Goal: Find contact information: Find contact information

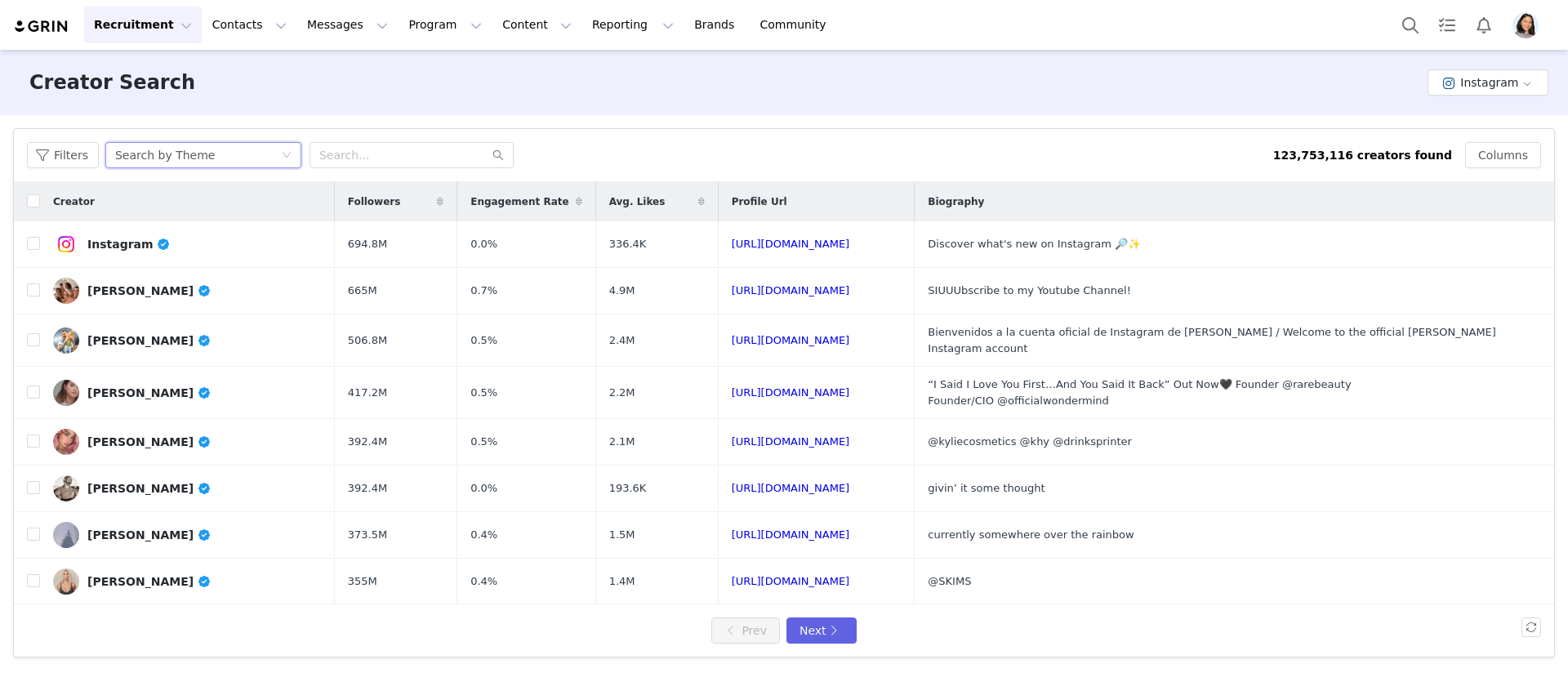
click at [241, 156] on div "Search by Theme" at bounding box center [198, 155] width 166 height 24
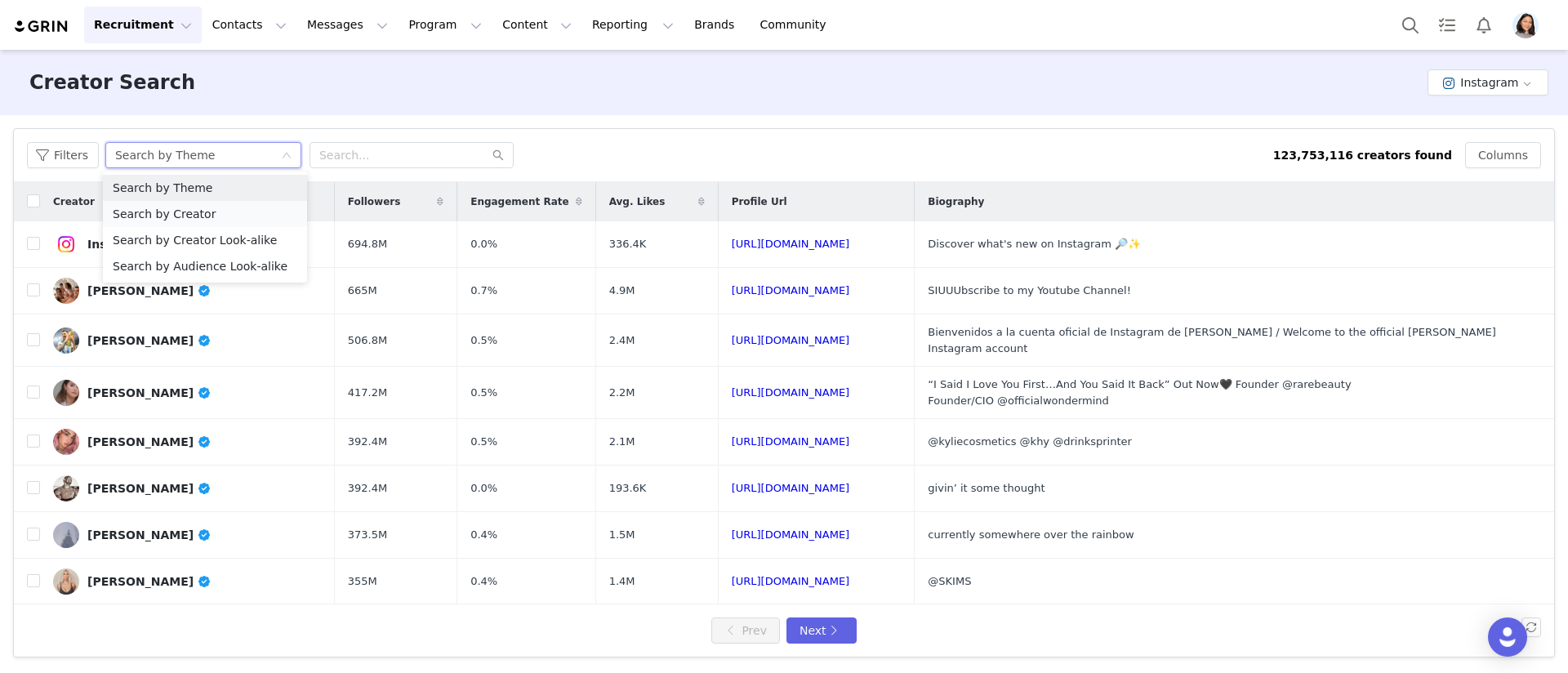
click at [235, 207] on li "Search by Creator" at bounding box center [205, 214] width 204 height 26
click at [322, 144] on input "text" at bounding box center [412, 155] width 204 height 26
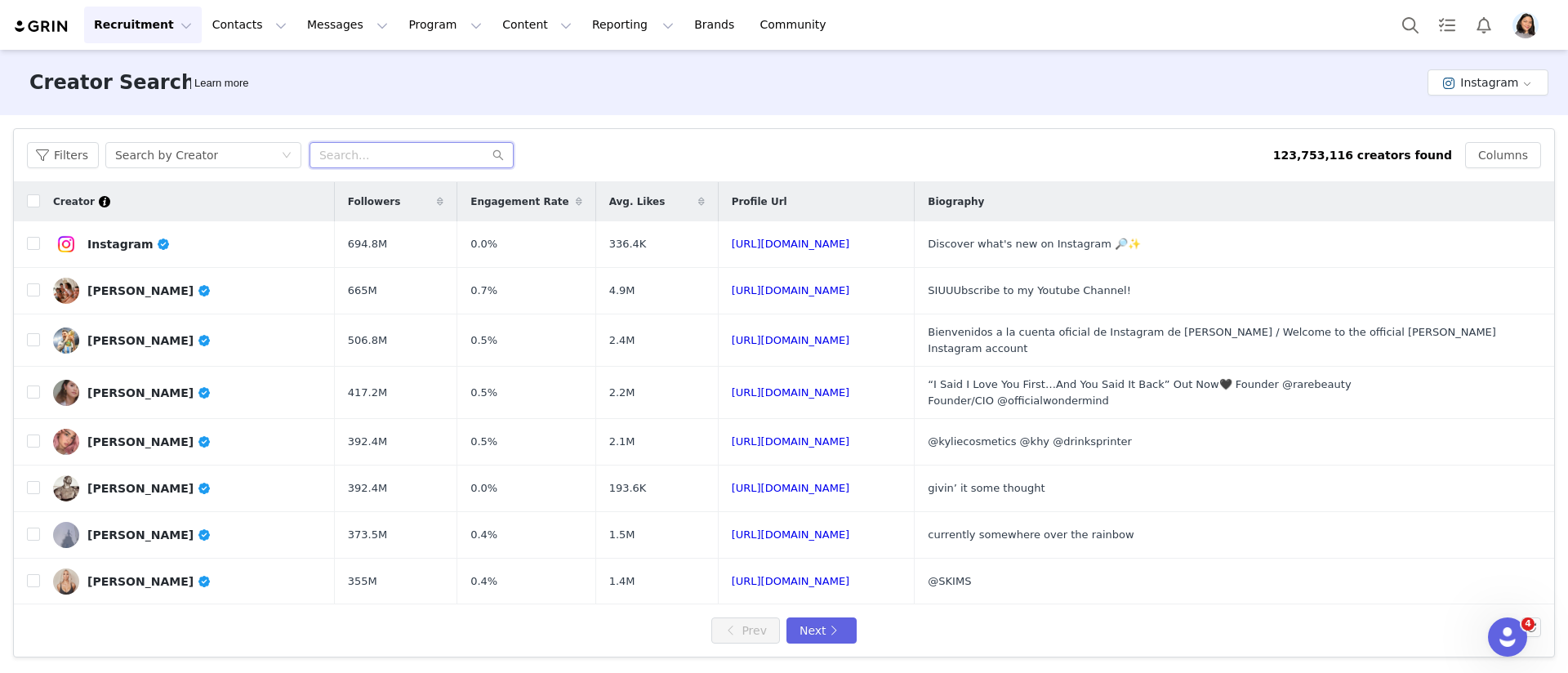
paste input "_bodybybinx_"
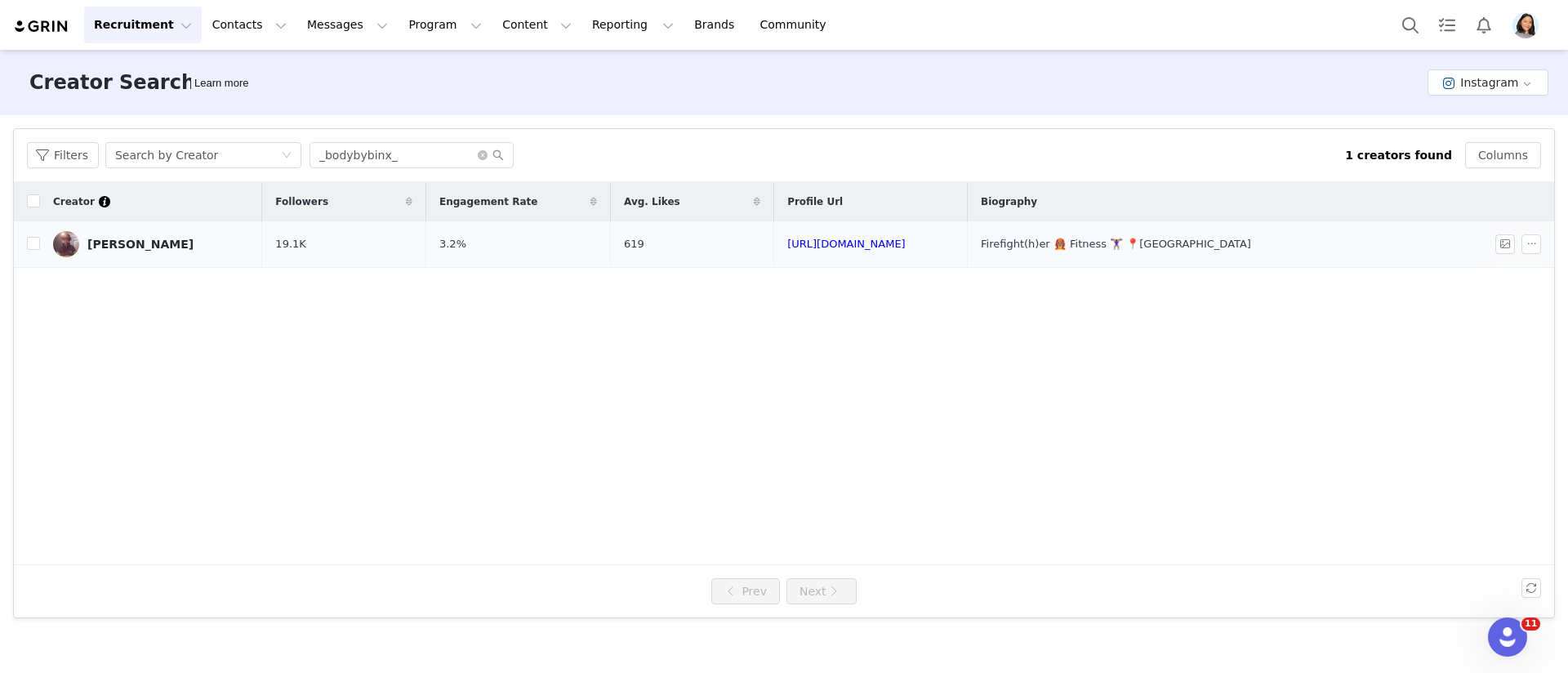
click at [83, 261] on td "[PERSON_NAME]" at bounding box center [151, 245] width 222 height 47
click at [94, 253] on link "[PERSON_NAME]" at bounding box center [151, 244] width 196 height 26
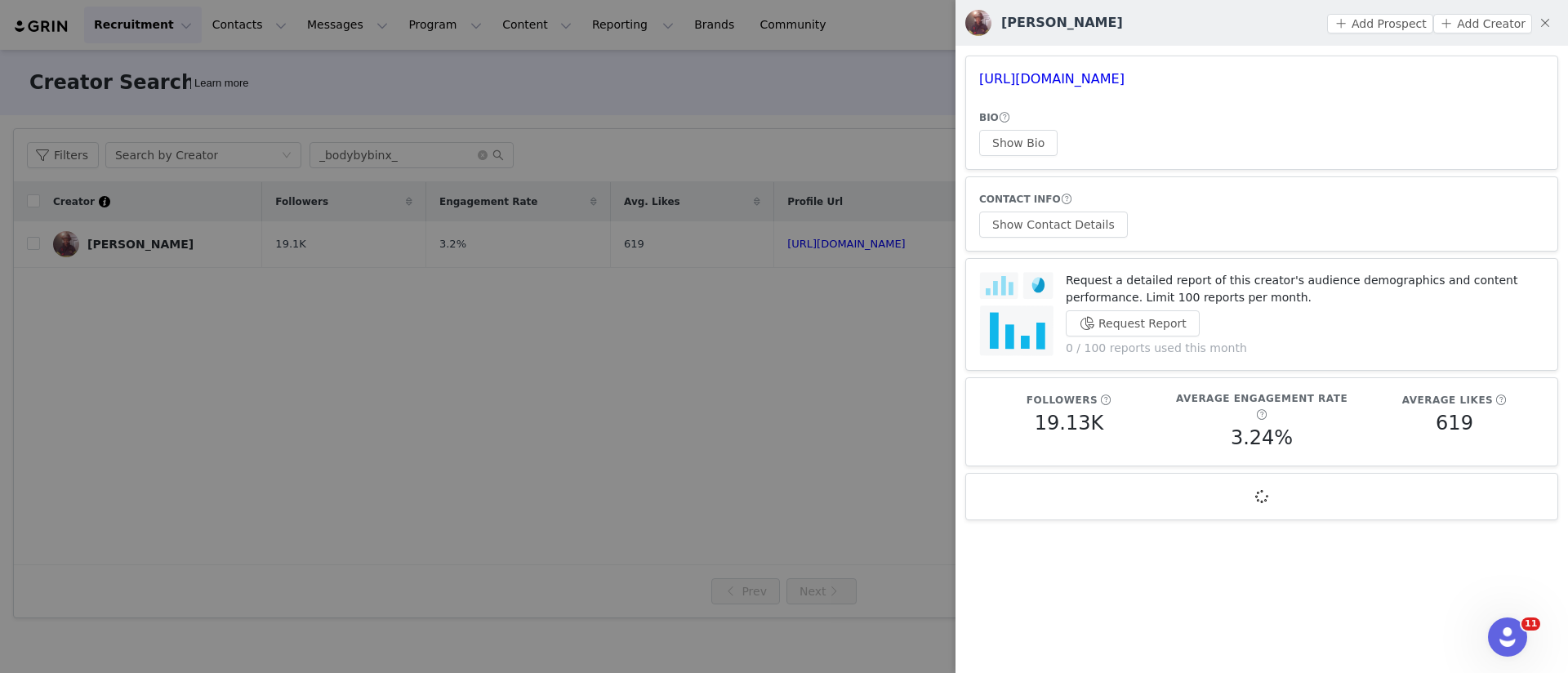
click at [1042, 242] on article "CONTACT INFO Show Contact Details" at bounding box center [1262, 214] width 593 height 75
click at [1044, 228] on button "Show Contact Details" at bounding box center [1054, 224] width 149 height 26
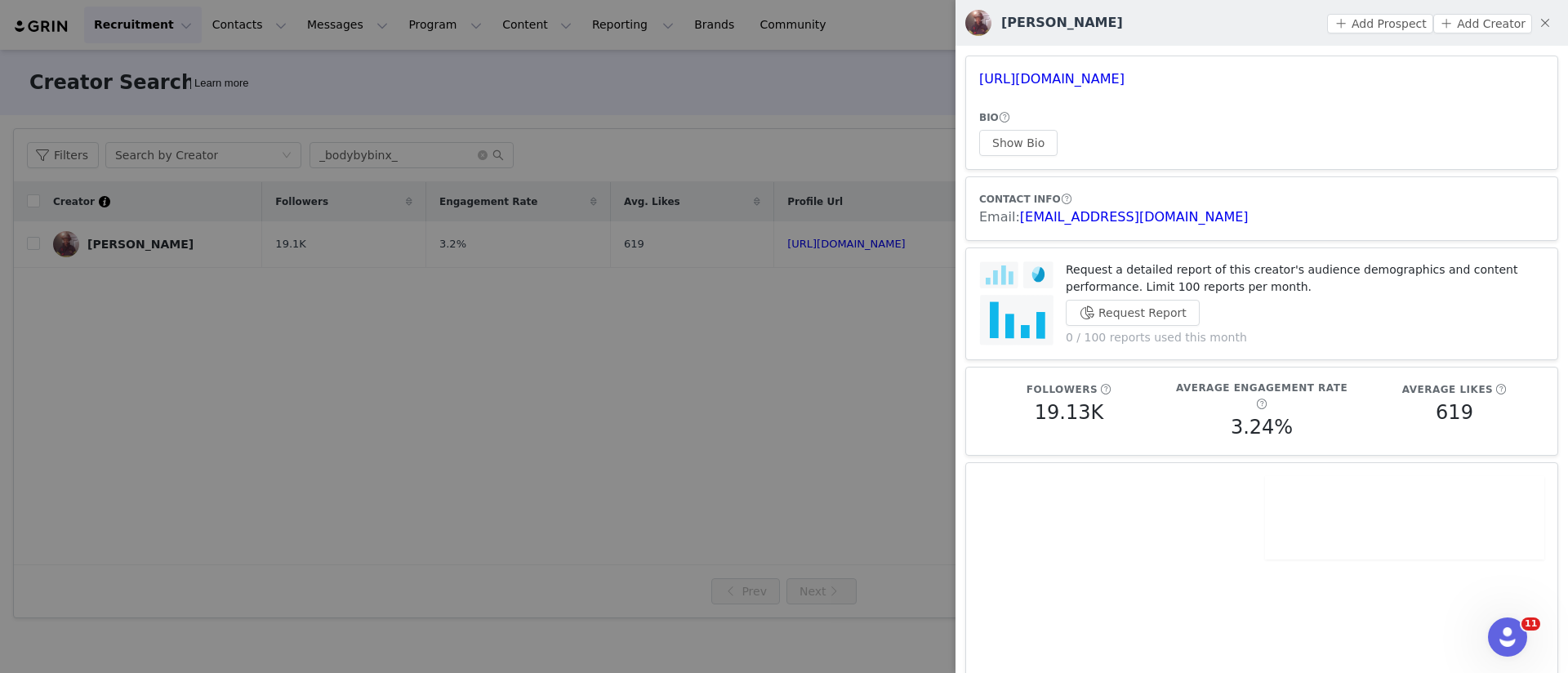
click at [556, 460] on div at bounding box center [784, 336] width 1568 height 673
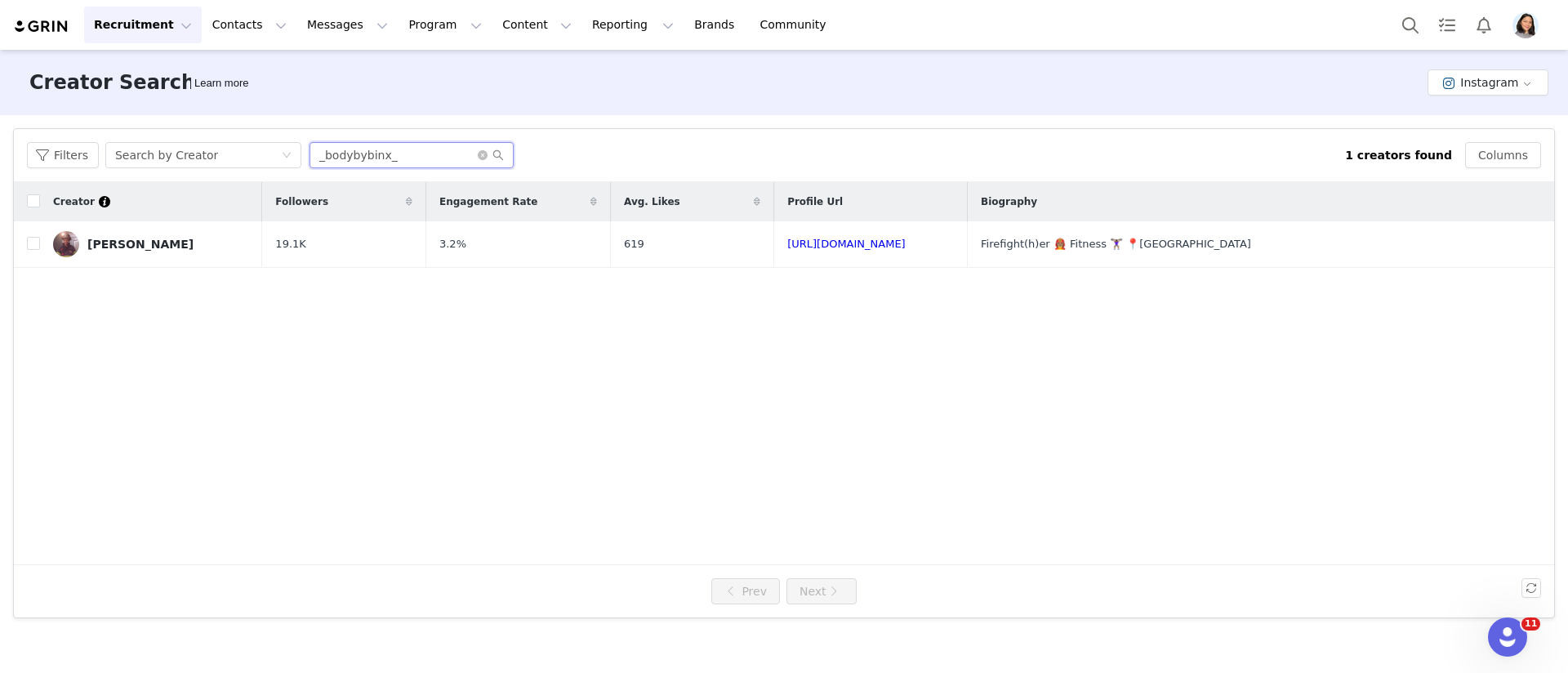
click at [343, 150] on input "_bodybybinx_" at bounding box center [412, 155] width 204 height 26
paste input "peanutphysique"
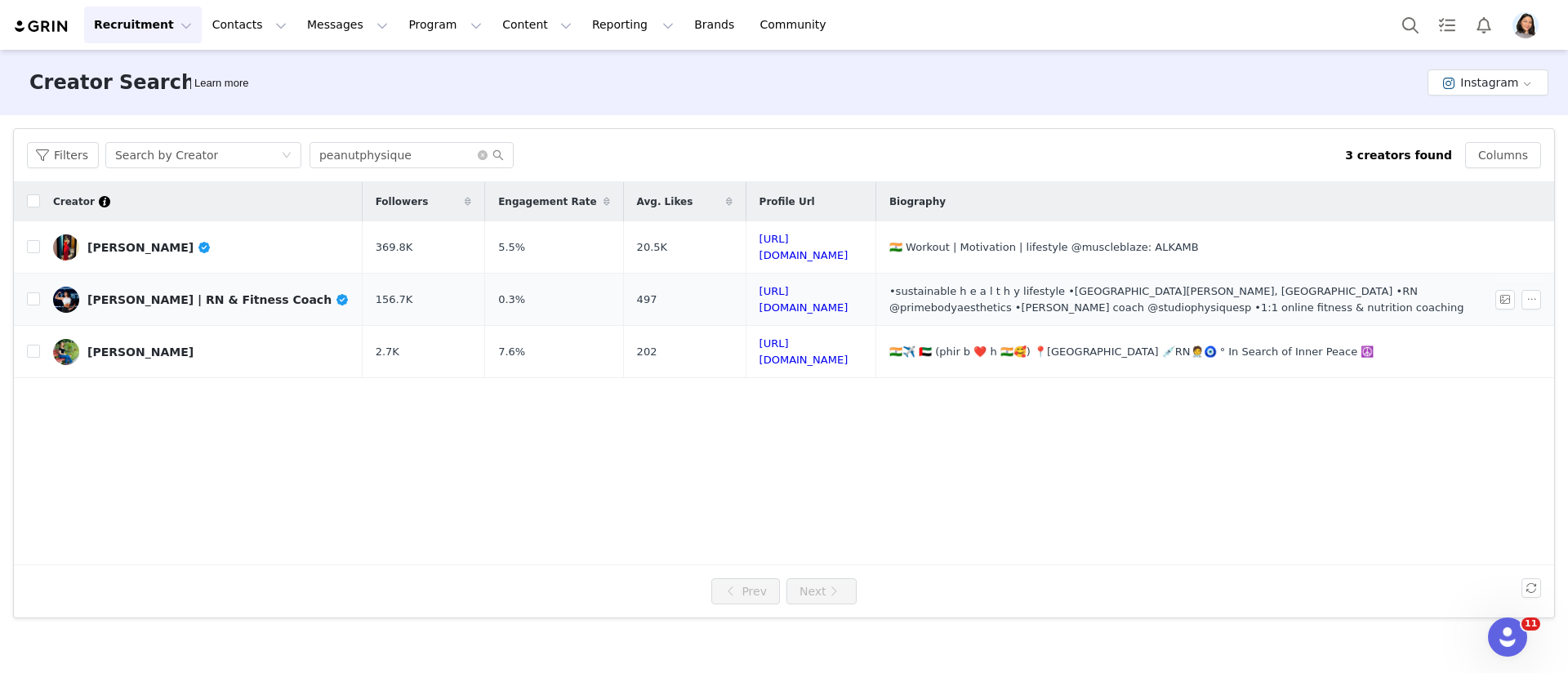
click at [177, 301] on link "[PERSON_NAME] | RN & Fitness Coach" at bounding box center [201, 299] width 297 height 26
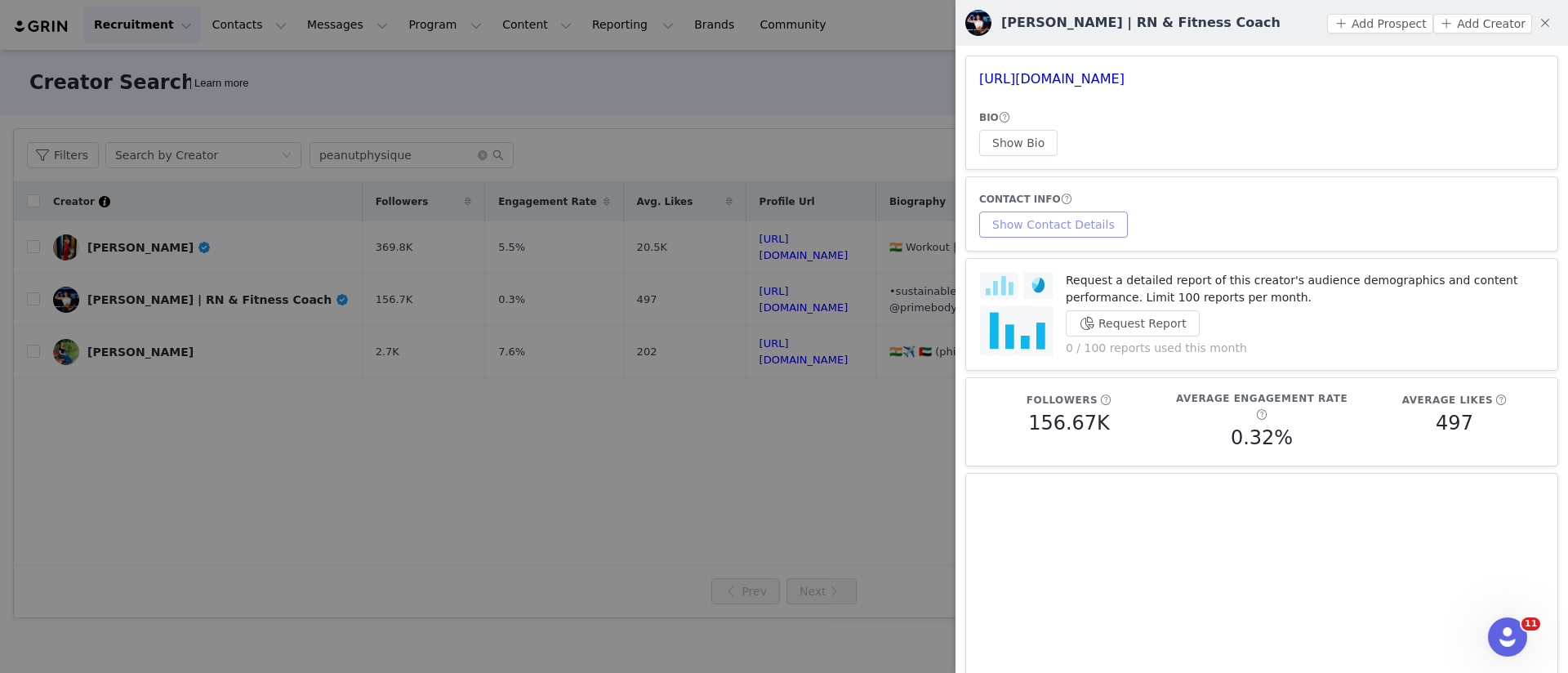
click at [1082, 231] on button "Show Contact Details" at bounding box center [1054, 224] width 149 height 26
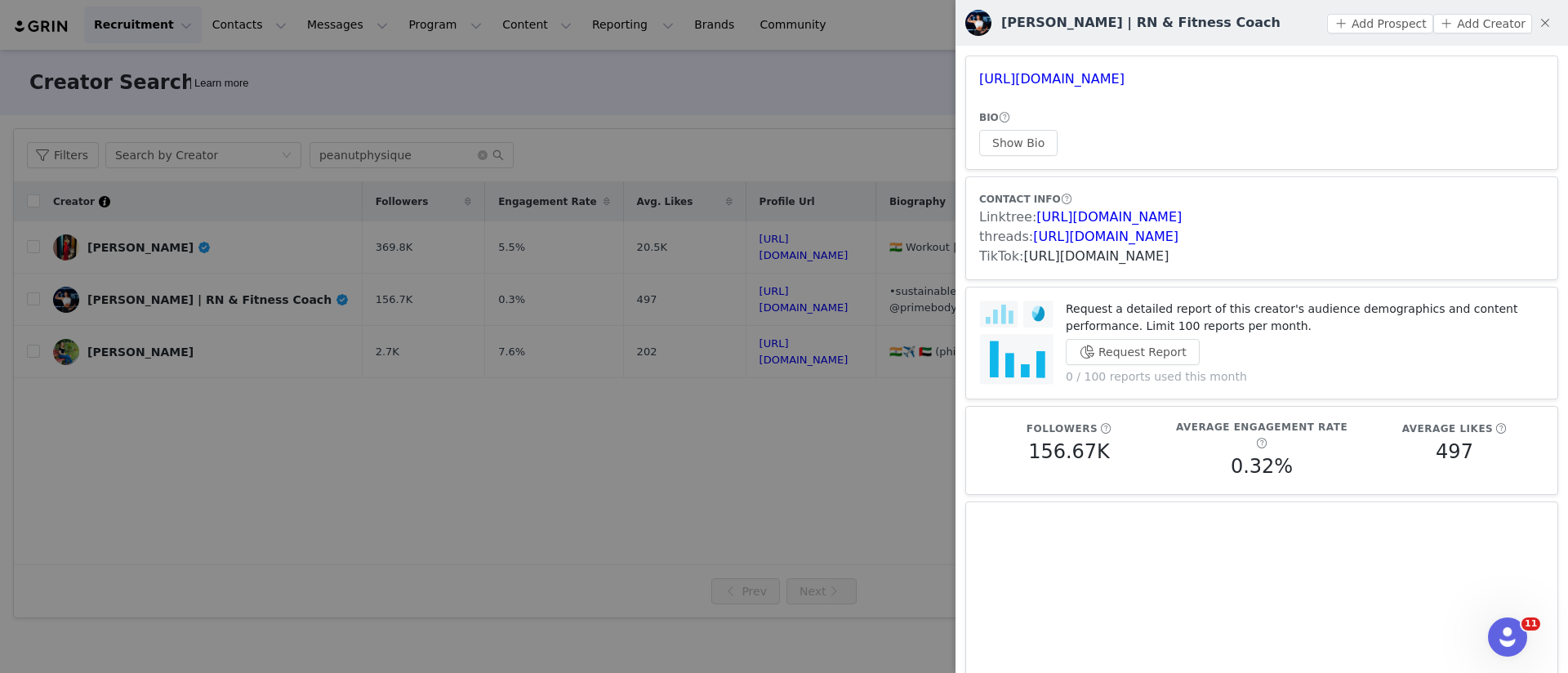
click at [1068, 259] on link "[URL][DOMAIN_NAME]" at bounding box center [1097, 256] width 145 height 16
click at [500, 221] on div at bounding box center [784, 336] width 1568 height 673
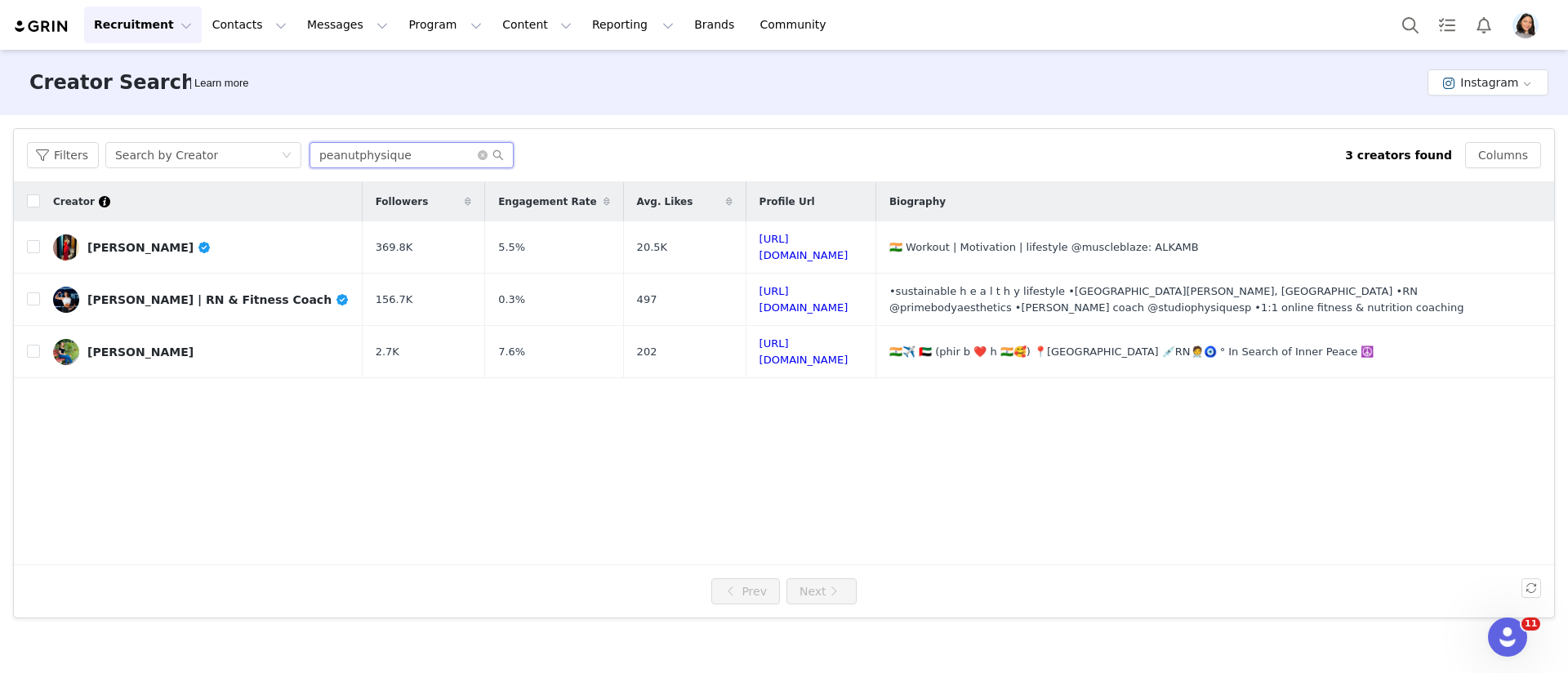
click at [447, 163] on input "peanutphysique" at bounding box center [412, 155] width 204 height 26
paste input "nurse.blak"
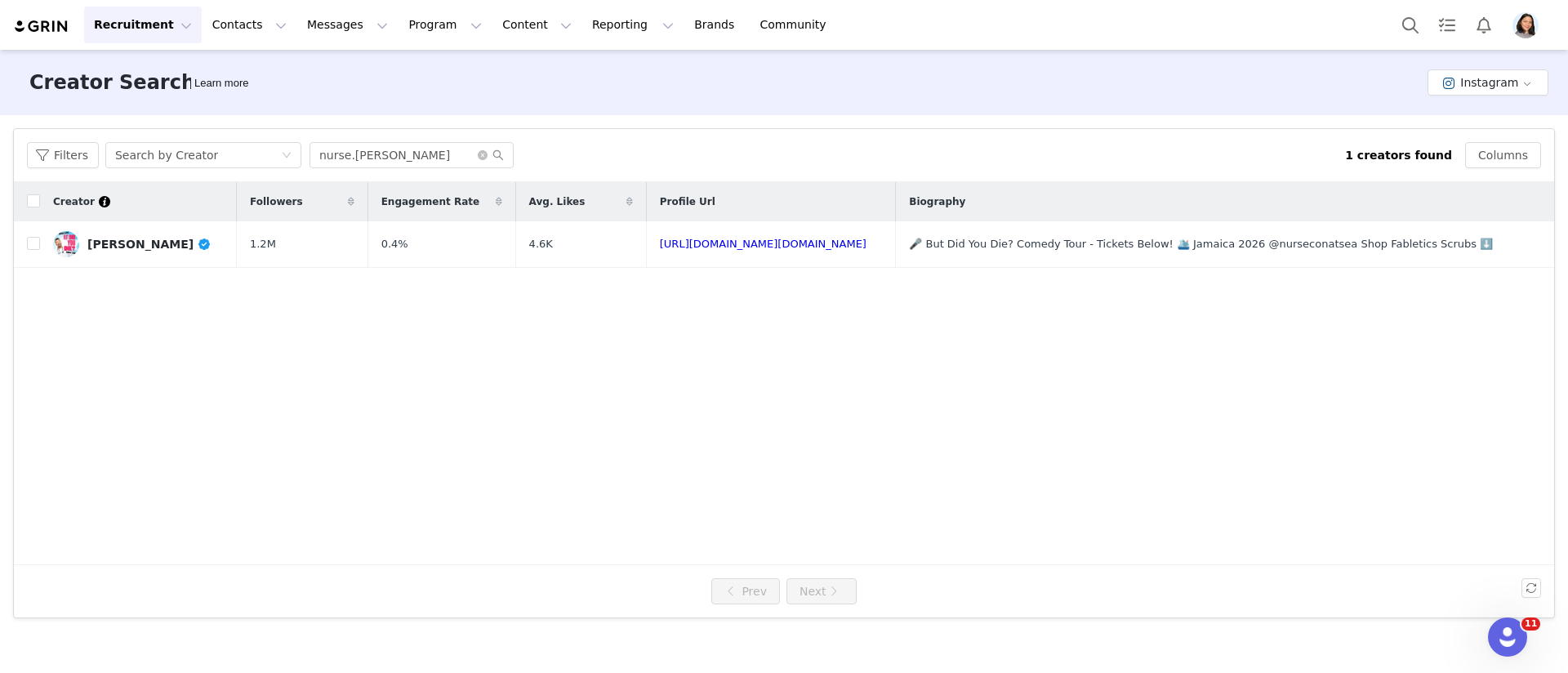
click at [101, 269] on div "Creator Followers Engagement Rate Avg. Likes Profile Url Biography [PERSON_NAME…" at bounding box center [784, 373] width 1540 height 383
click at [101, 262] on td "[PERSON_NAME]" at bounding box center [138, 245] width 196 height 47
click at [108, 253] on link "[PERSON_NAME]" at bounding box center [138, 244] width 170 height 26
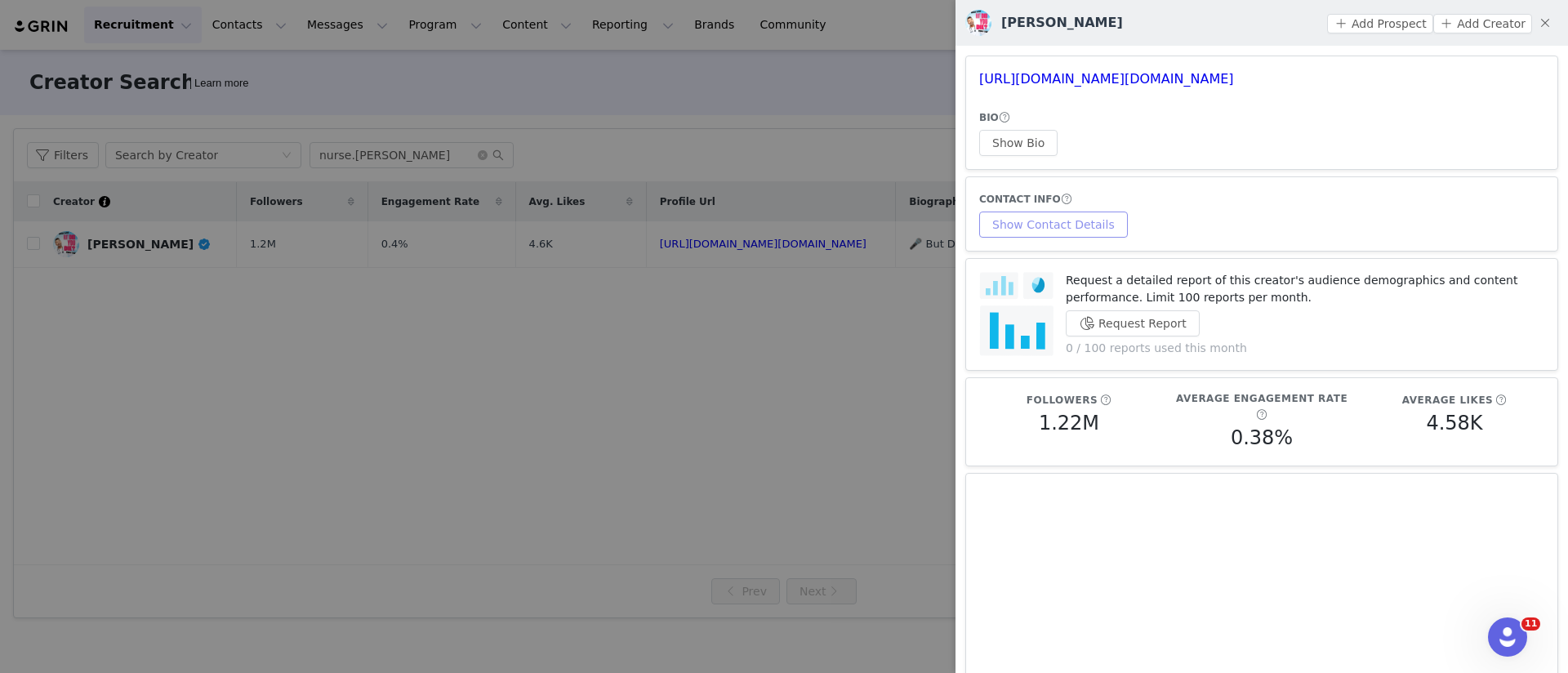
click at [1031, 220] on button "Show Contact Details" at bounding box center [1054, 224] width 149 height 26
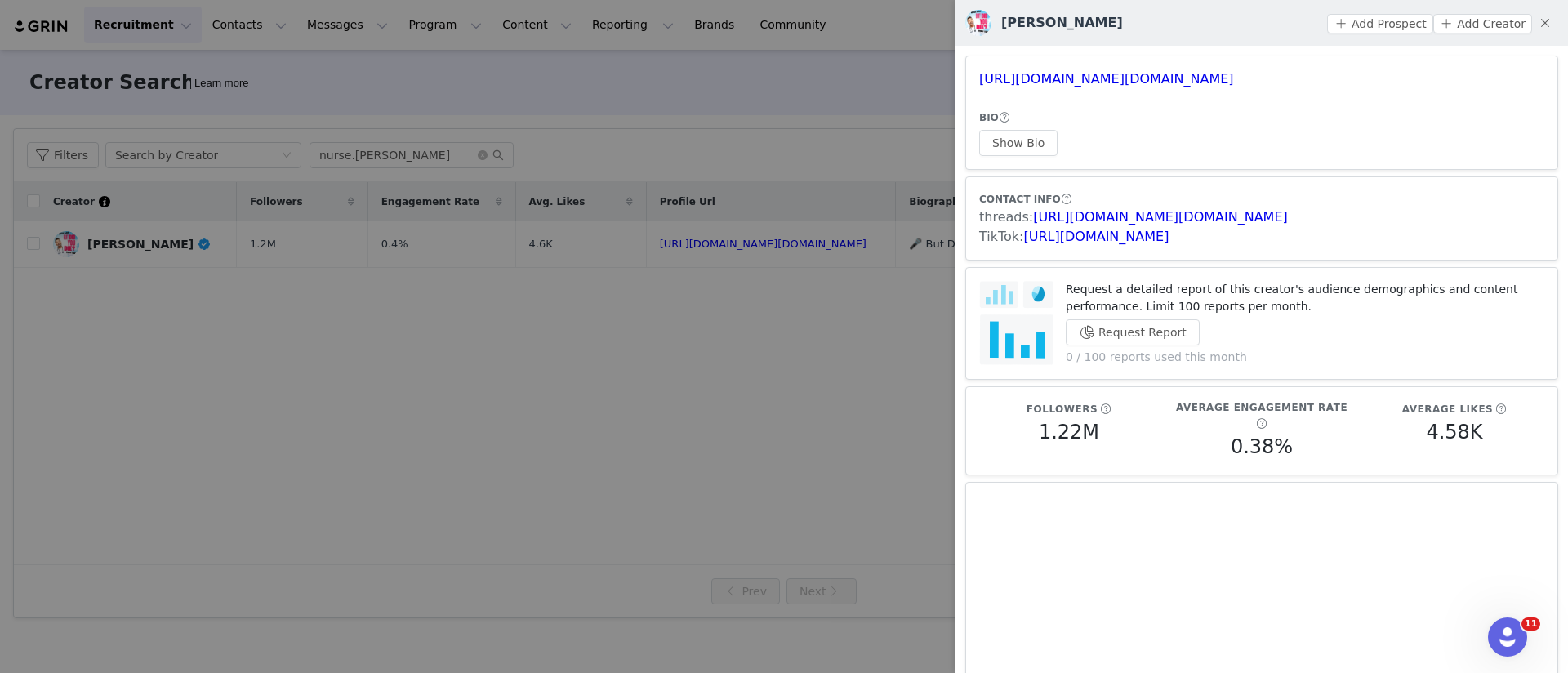
click at [291, 74] on div at bounding box center [784, 336] width 1568 height 673
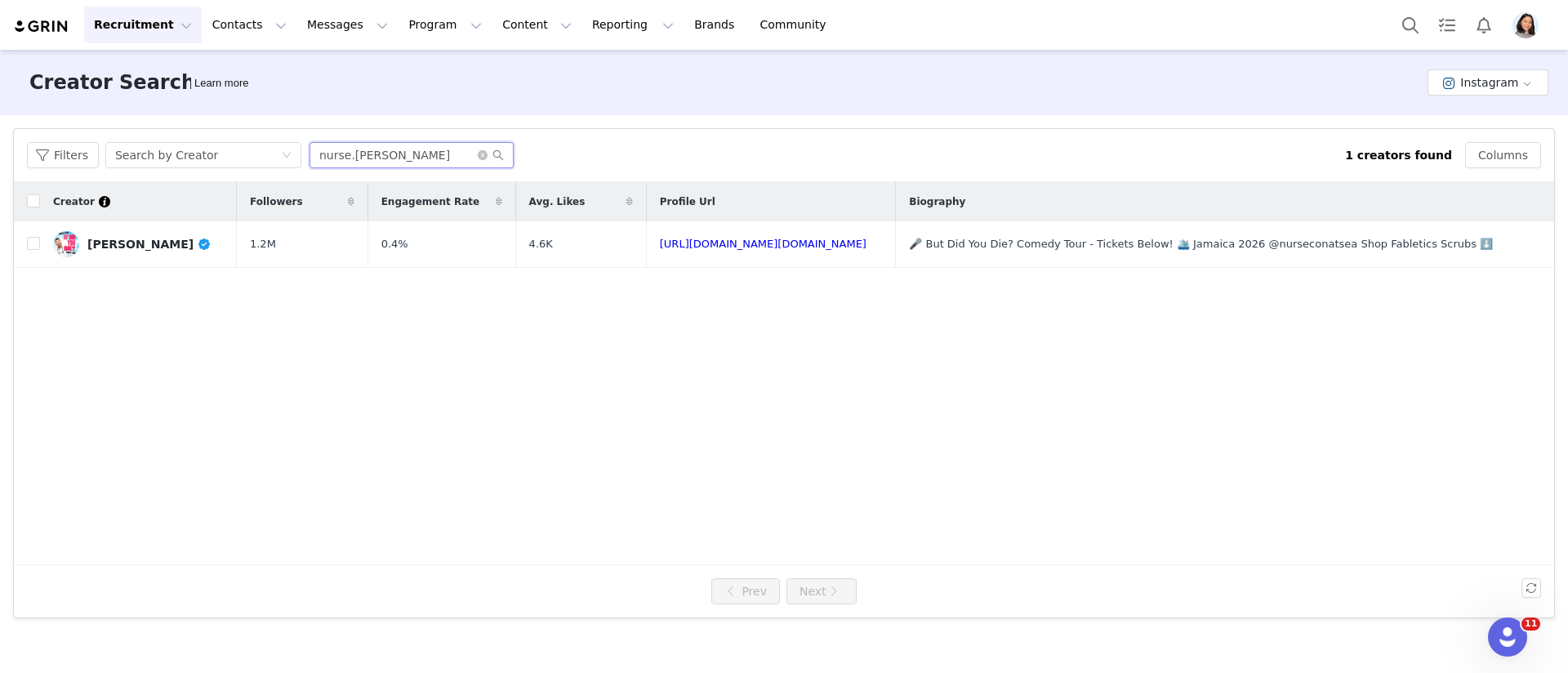
click at [402, 163] on input "nurse.[PERSON_NAME]" at bounding box center [412, 155] width 204 height 26
paste input "[PERSON_NAME].[PERSON_NAME].[PERSON_NAME]"
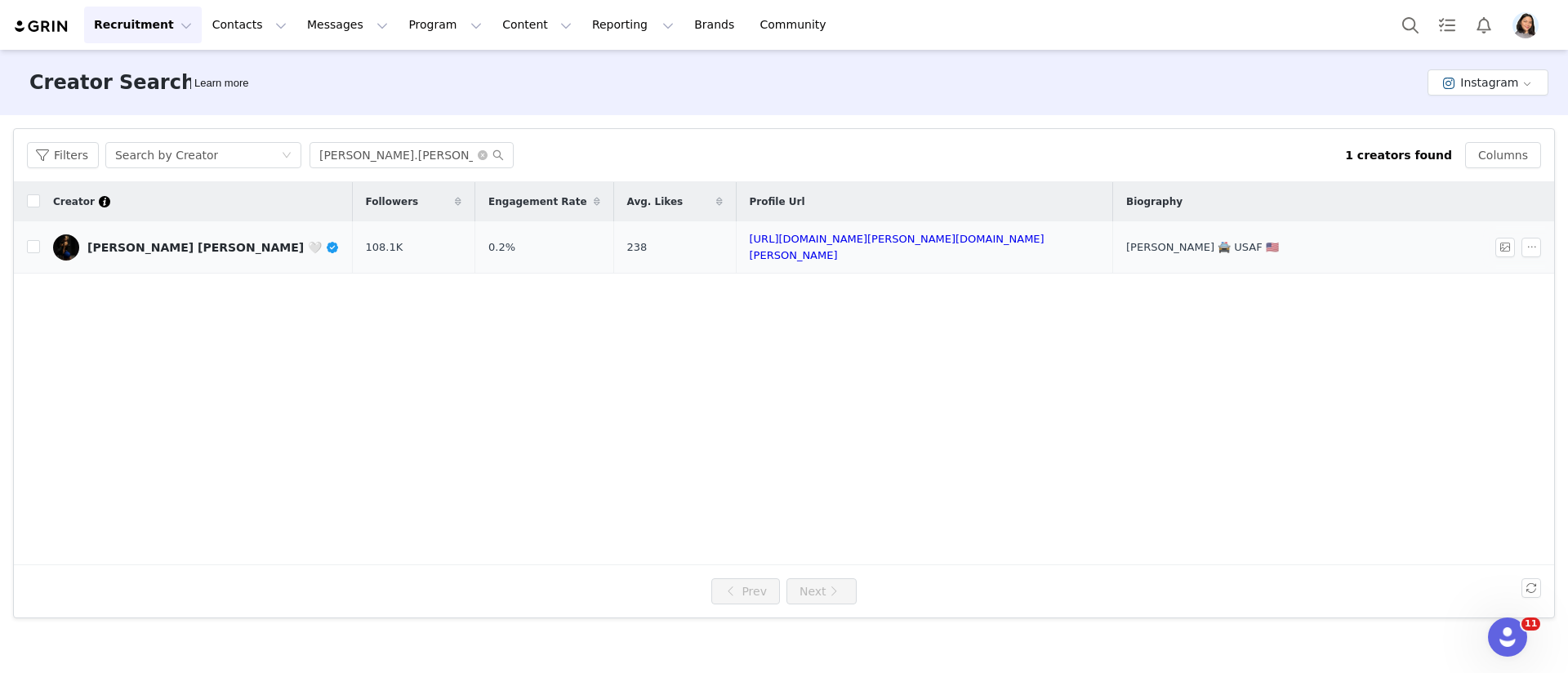
click at [216, 252] on link "[PERSON_NAME] [PERSON_NAME] 🤍" at bounding box center [196, 247] width 286 height 26
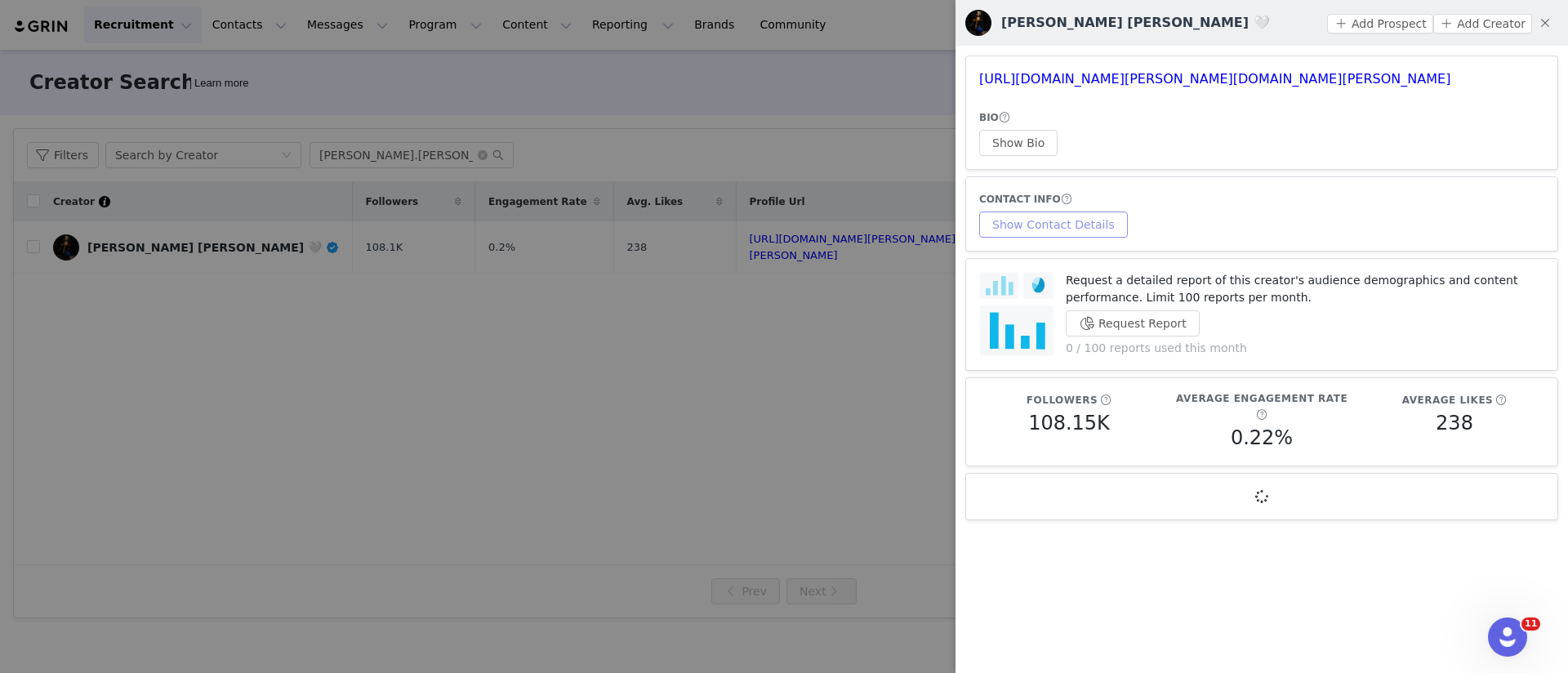
click at [1098, 233] on button "Show Contact Details" at bounding box center [1054, 224] width 149 height 26
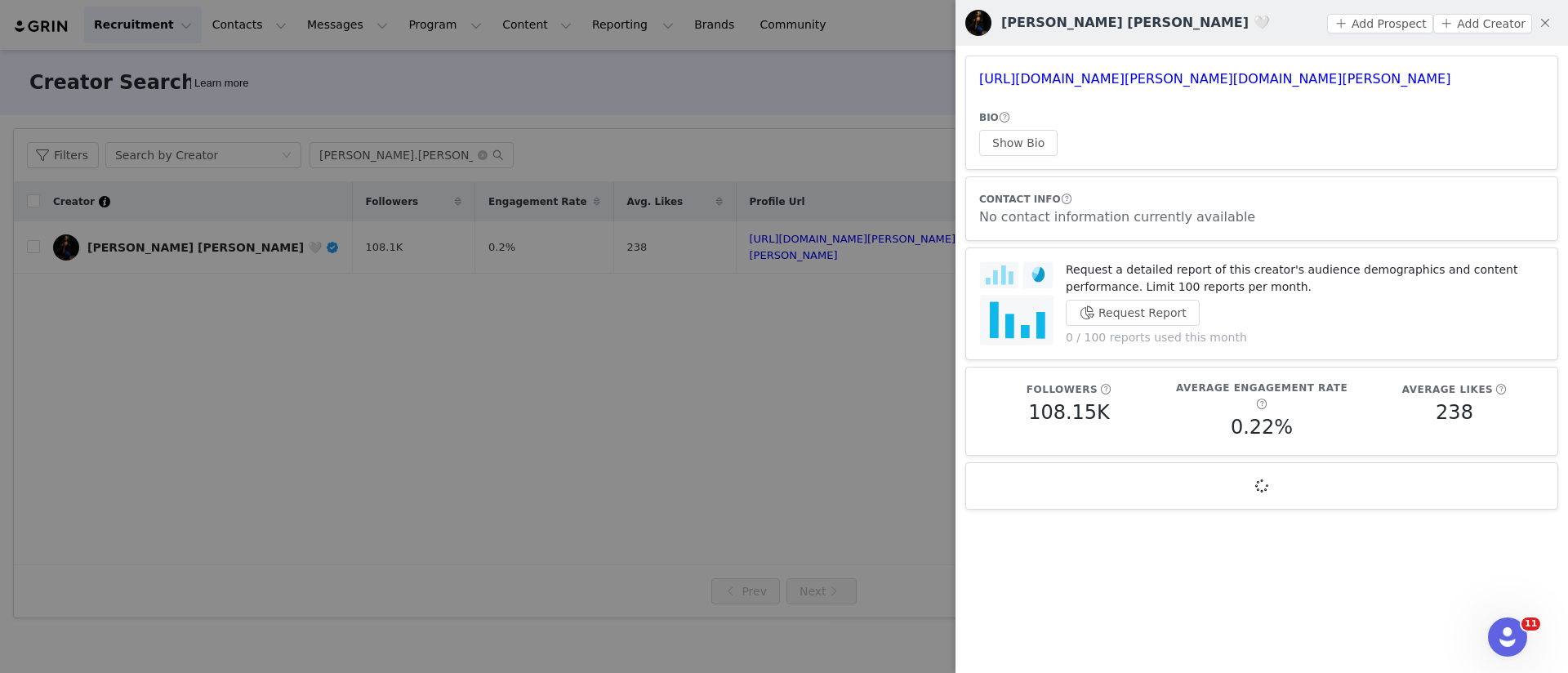
click at [414, 412] on div at bounding box center [784, 336] width 1568 height 673
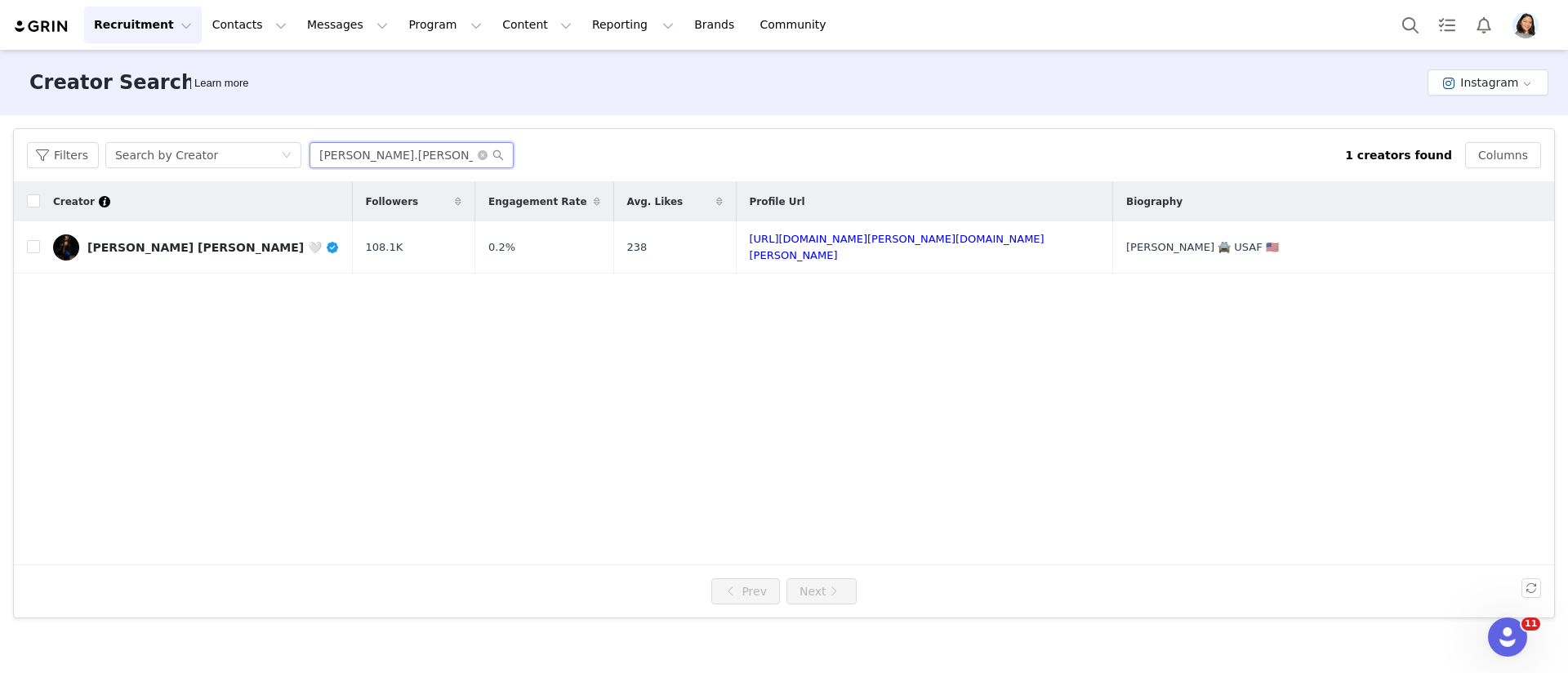
click at [414, 158] on input "[PERSON_NAME].[PERSON_NAME].[PERSON_NAME]" at bounding box center [412, 155] width 204 height 26
paste input "policefitnessnutrition"
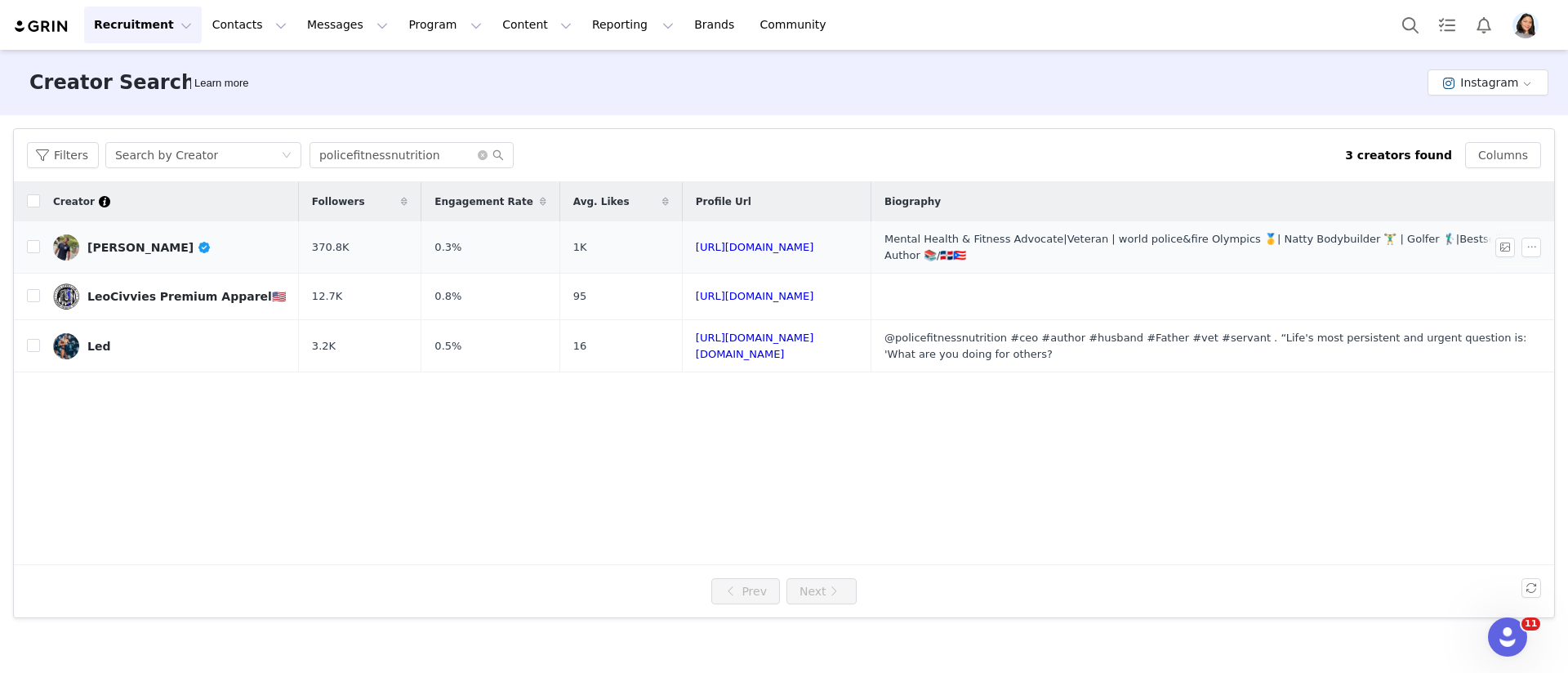
click at [194, 237] on link "[PERSON_NAME]" at bounding box center [169, 247] width 233 height 26
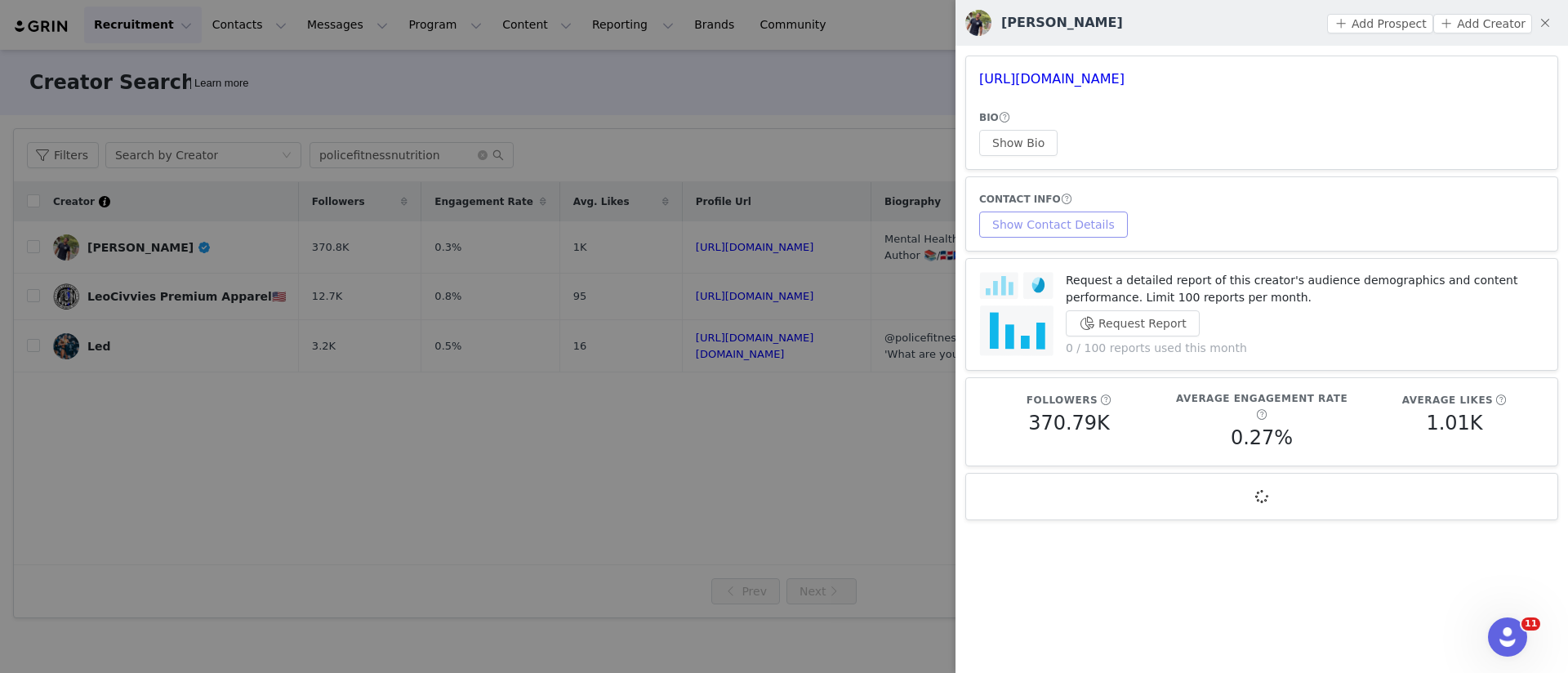
click at [1083, 226] on button "Show Contact Details" at bounding box center [1054, 224] width 149 height 26
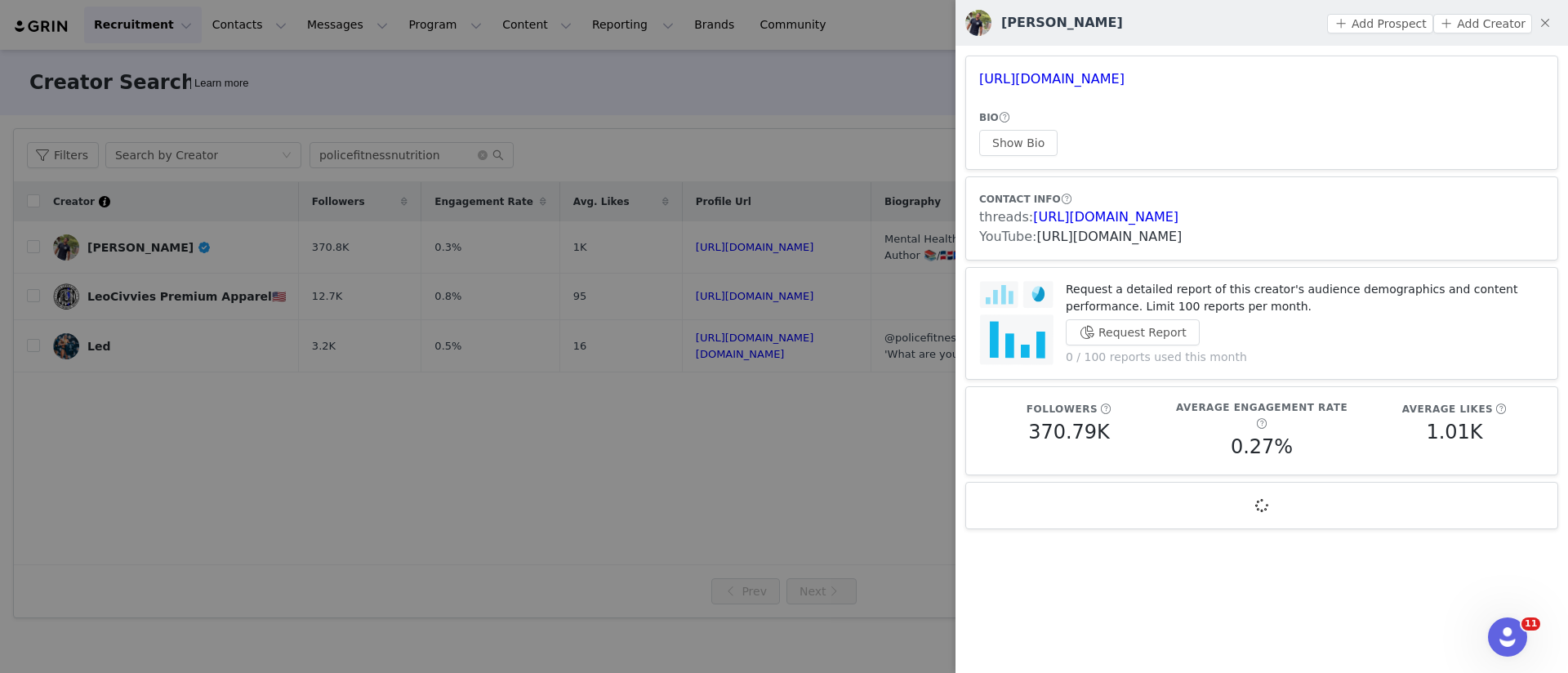
click at [1084, 239] on link "[URL][DOMAIN_NAME]" at bounding box center [1109, 236] width 145 height 16
click at [410, 192] on div at bounding box center [784, 336] width 1568 height 673
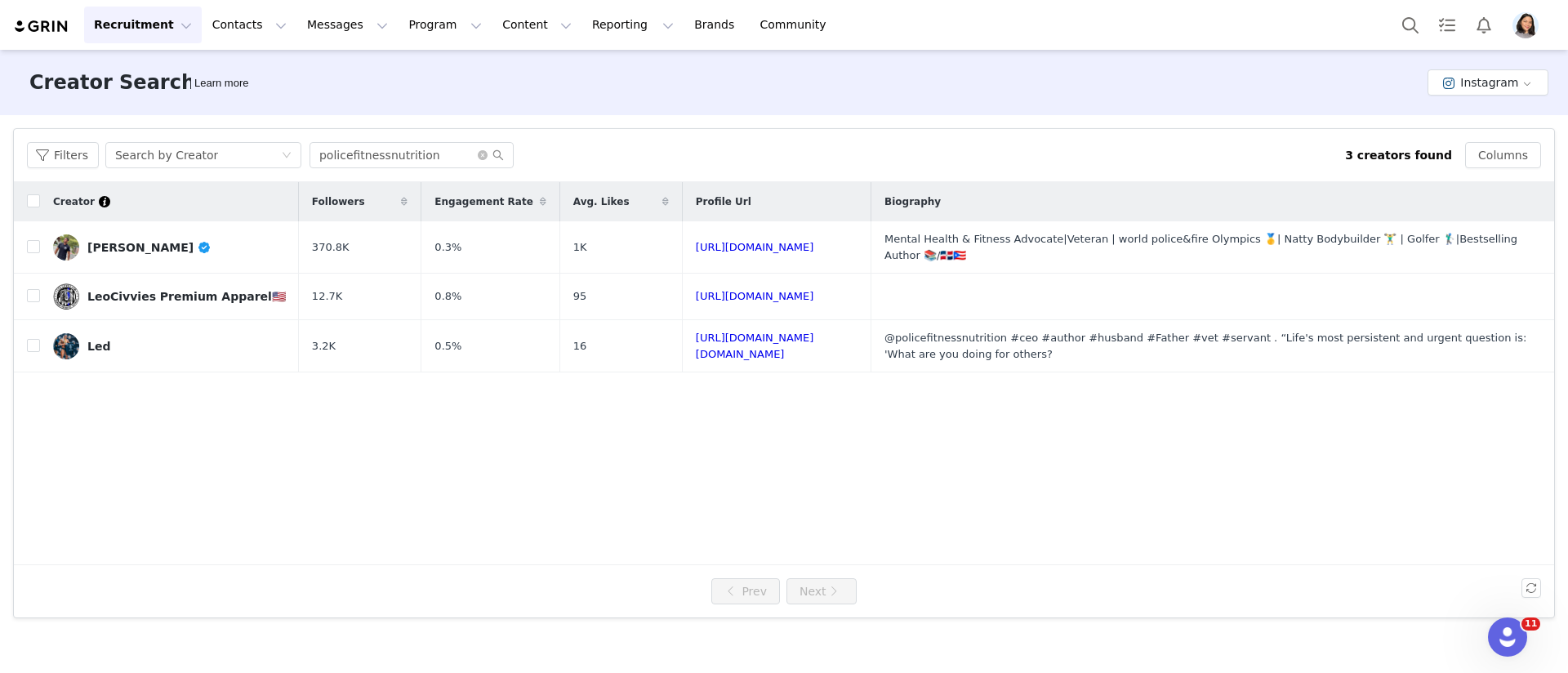
click at [444, 138] on div "Filters Search by Creator policefitnessnutrition 3 creators found Columns" at bounding box center [784, 155] width 1540 height 53
click at [442, 151] on input "policefitnessnutrition" at bounding box center [412, 155] width 204 height 26
paste input "aigemills_au"
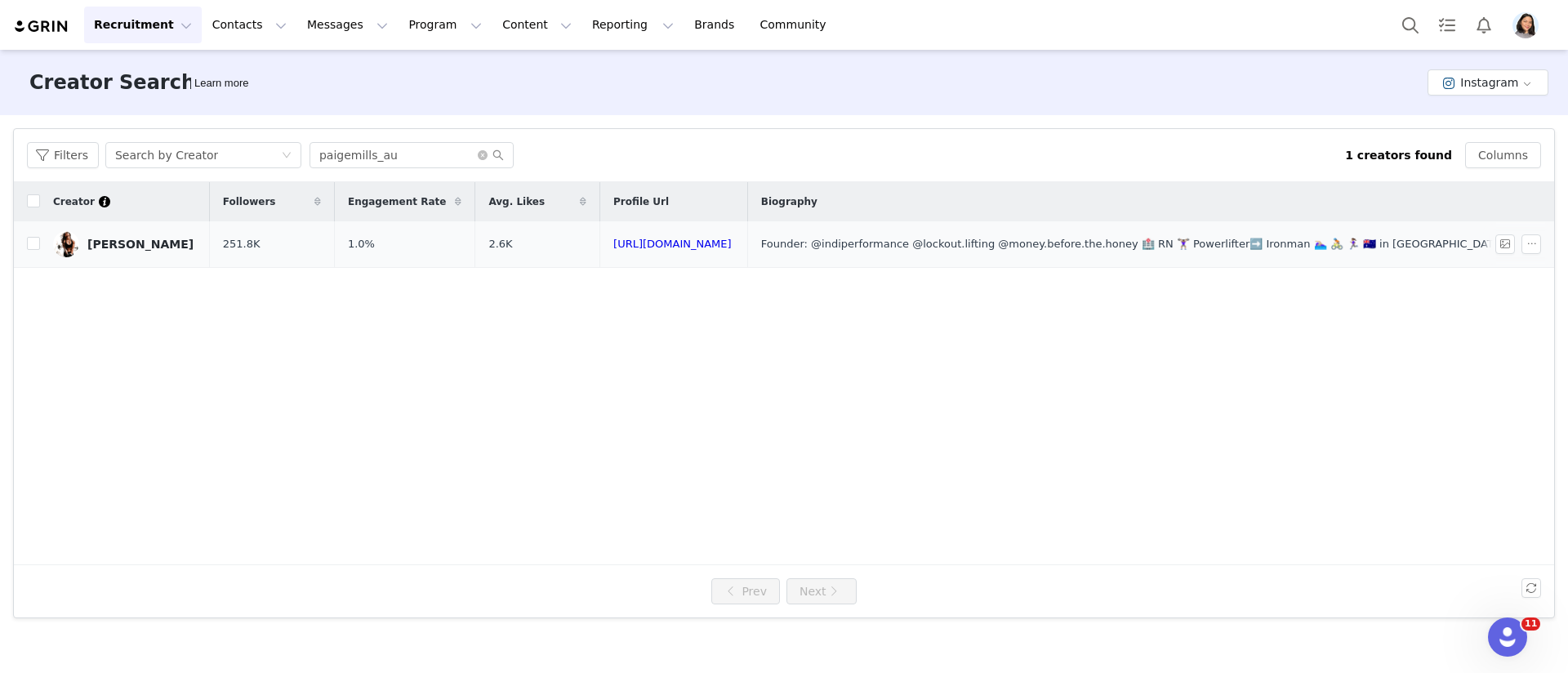
click at [158, 226] on td "[PERSON_NAME]" at bounding box center [125, 245] width 170 height 47
click at [151, 242] on link "[PERSON_NAME]" at bounding box center [125, 244] width 144 height 26
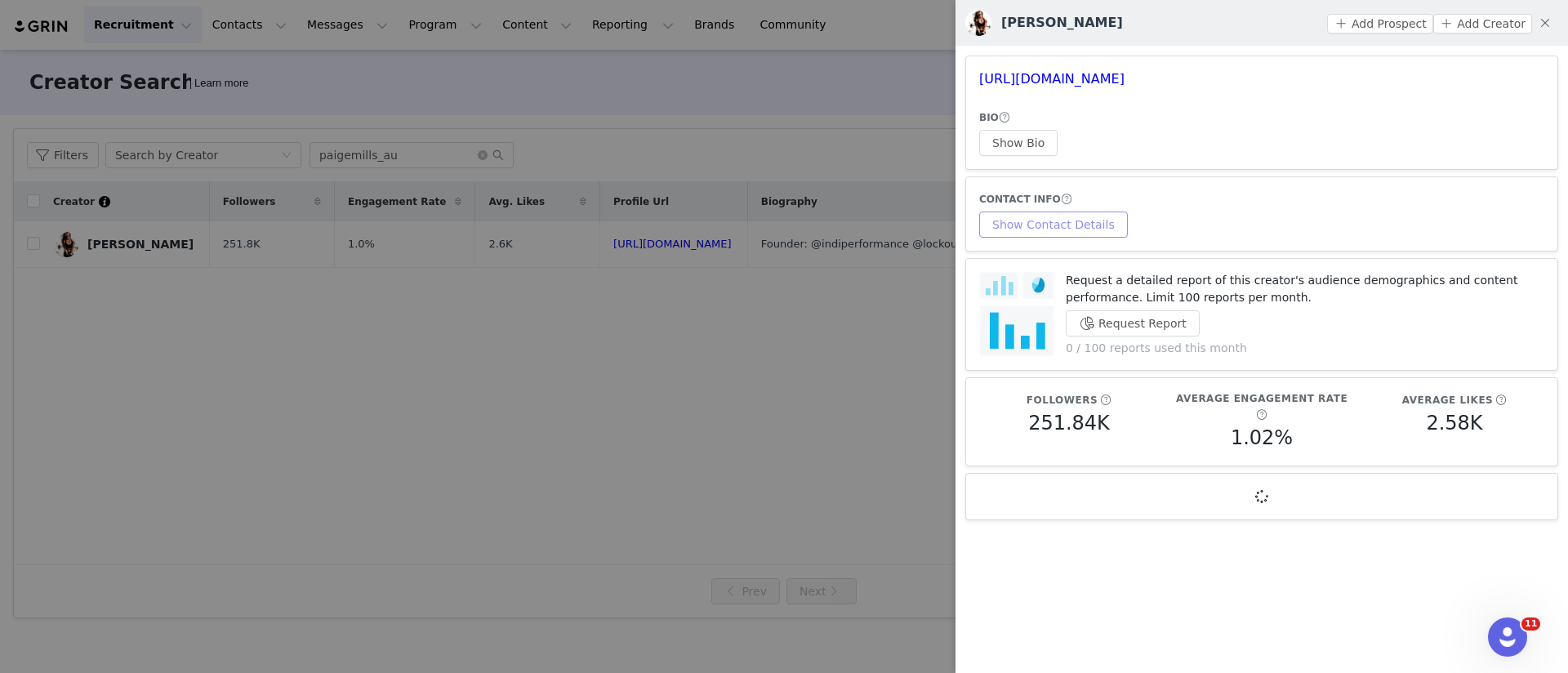
click at [1041, 212] on button "Show Contact Details" at bounding box center [1054, 224] width 149 height 26
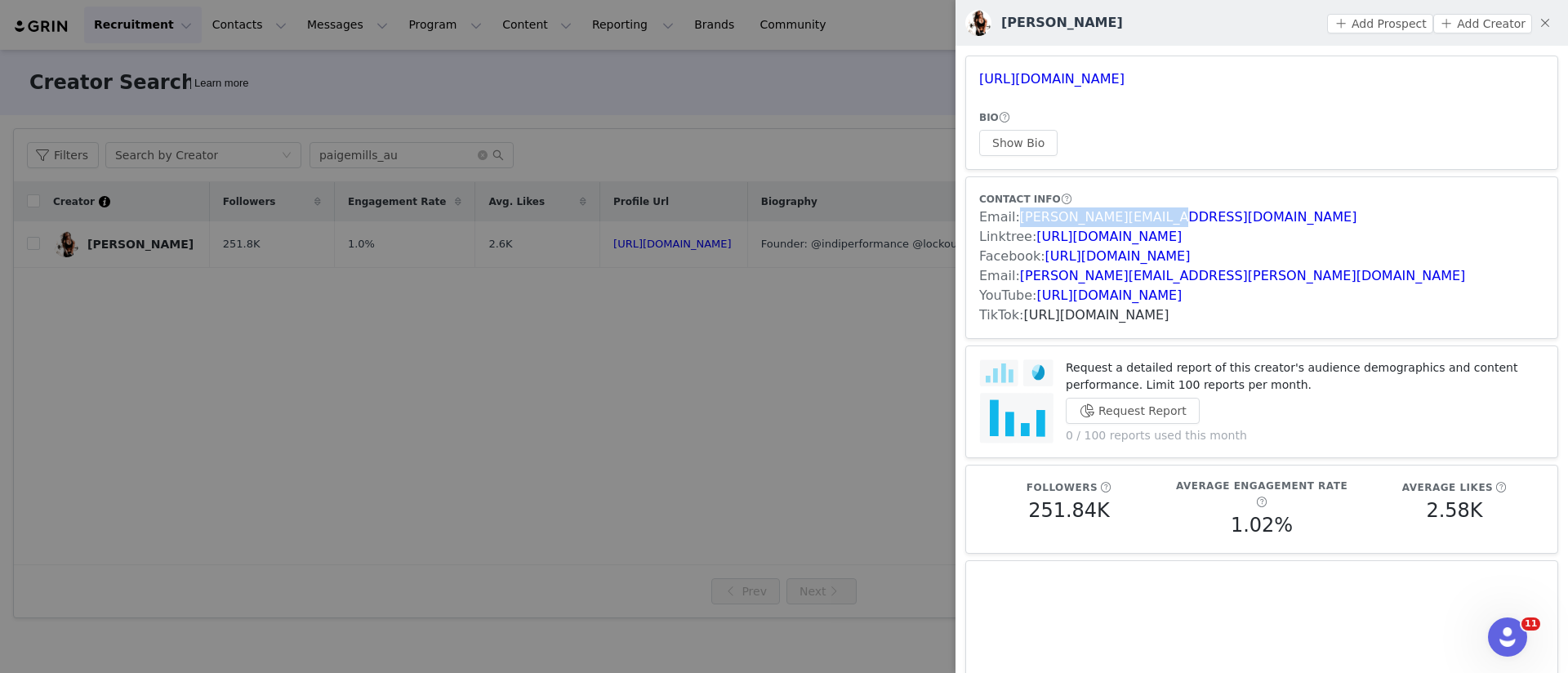
click at [1050, 320] on link "[URL][DOMAIN_NAME]" at bounding box center [1097, 315] width 145 height 16
click at [444, 175] on div at bounding box center [784, 336] width 1568 height 673
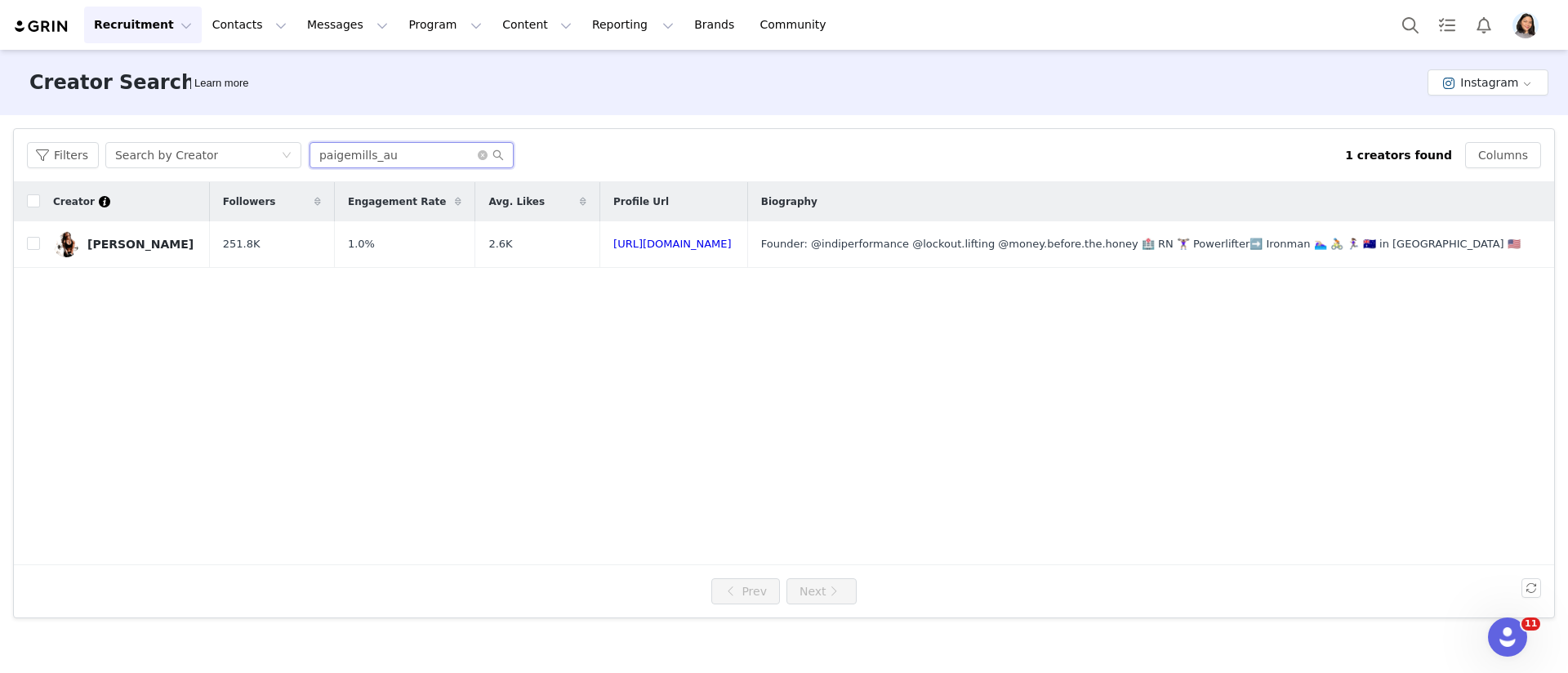
click at [443, 167] on input "paigemills_au" at bounding box center [412, 155] width 204 height 26
paste input "bonniejill"
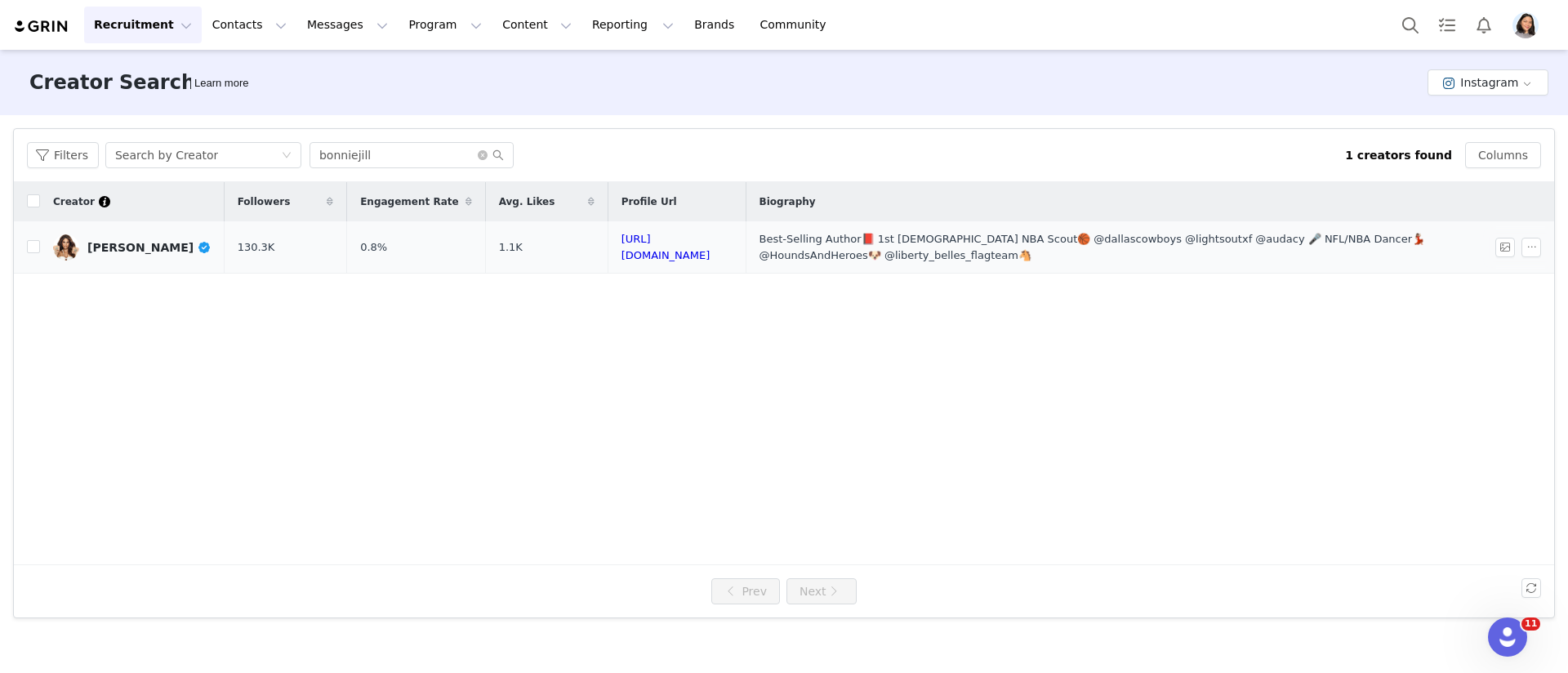
click at [145, 249] on div "[PERSON_NAME]" at bounding box center [149, 247] width 124 height 13
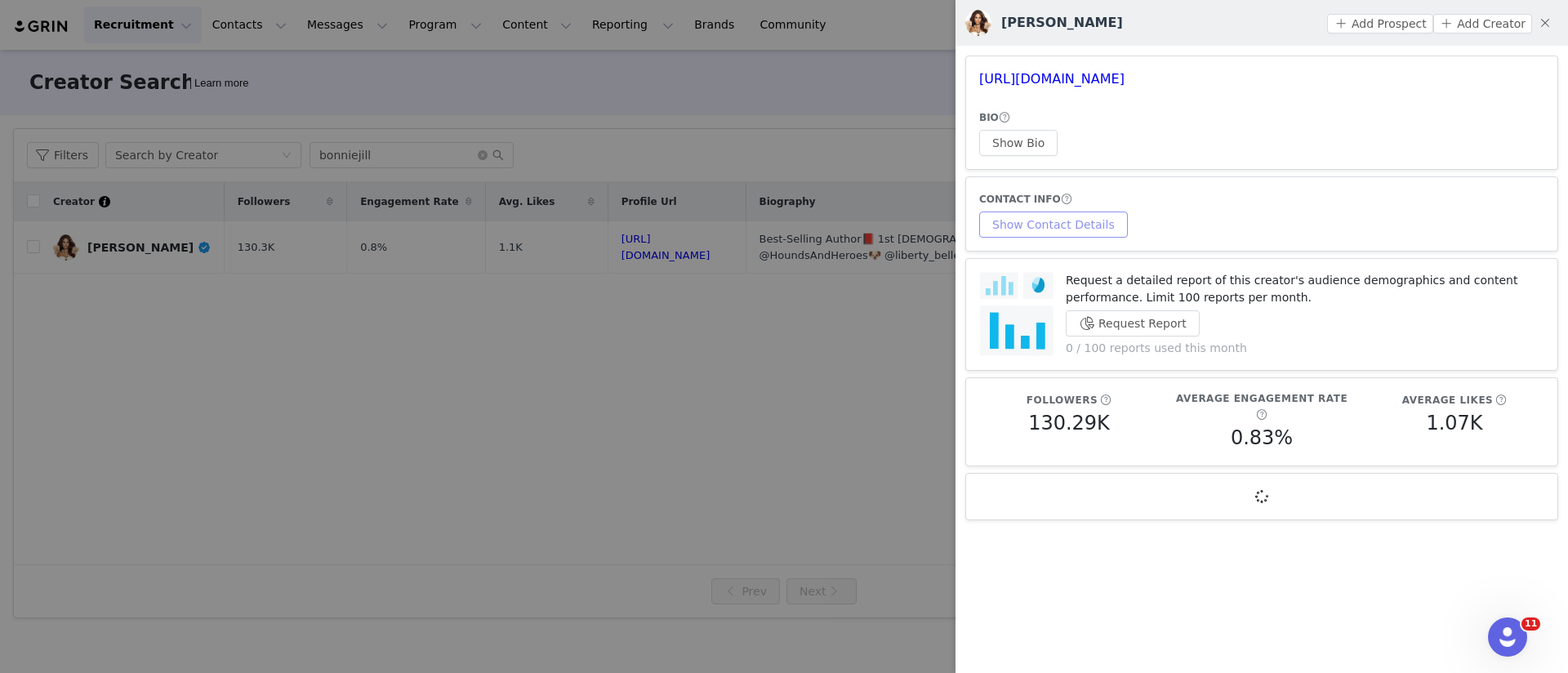
click at [1034, 223] on button "Show Contact Details" at bounding box center [1054, 224] width 149 height 26
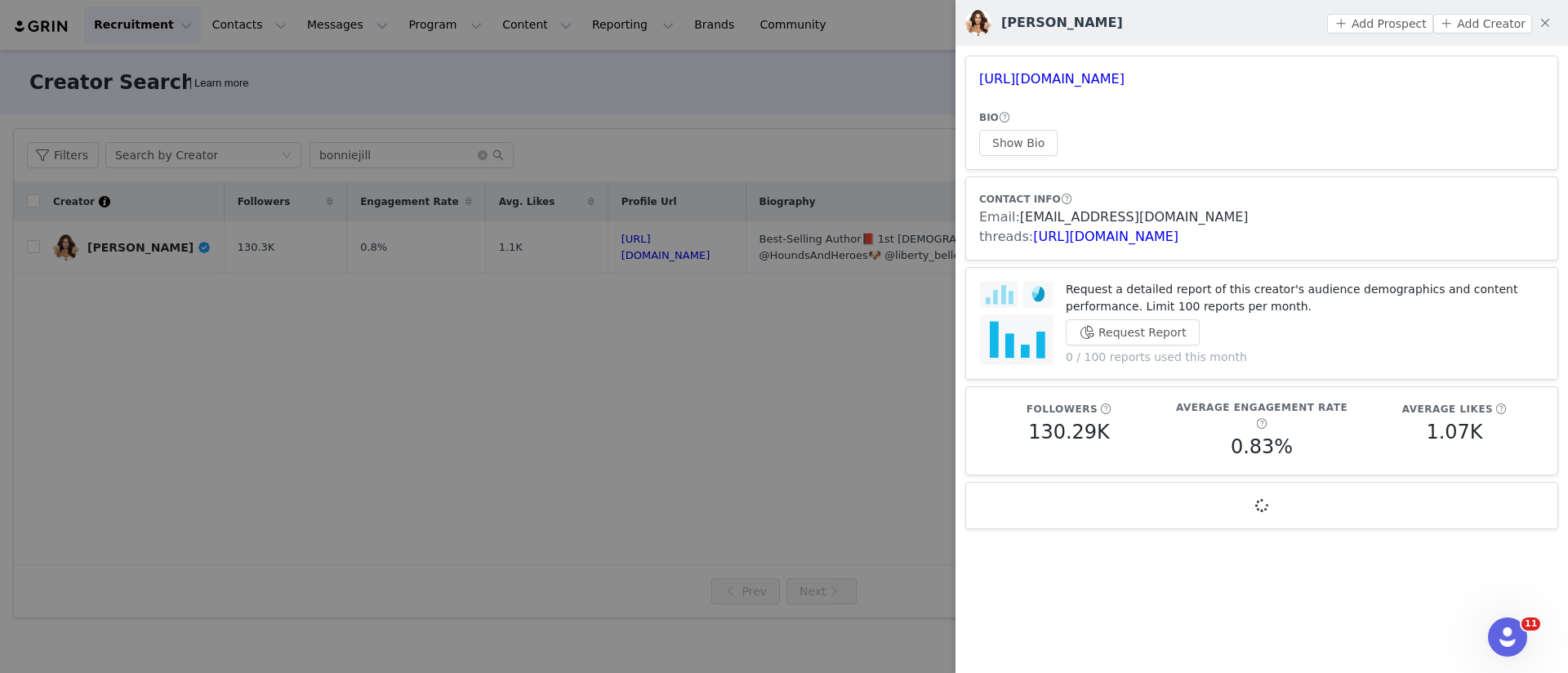
click at [1044, 222] on link "[EMAIL_ADDRESS][DOMAIN_NAME]" at bounding box center [1134, 217] width 228 height 16
click at [261, 330] on div at bounding box center [784, 336] width 1568 height 673
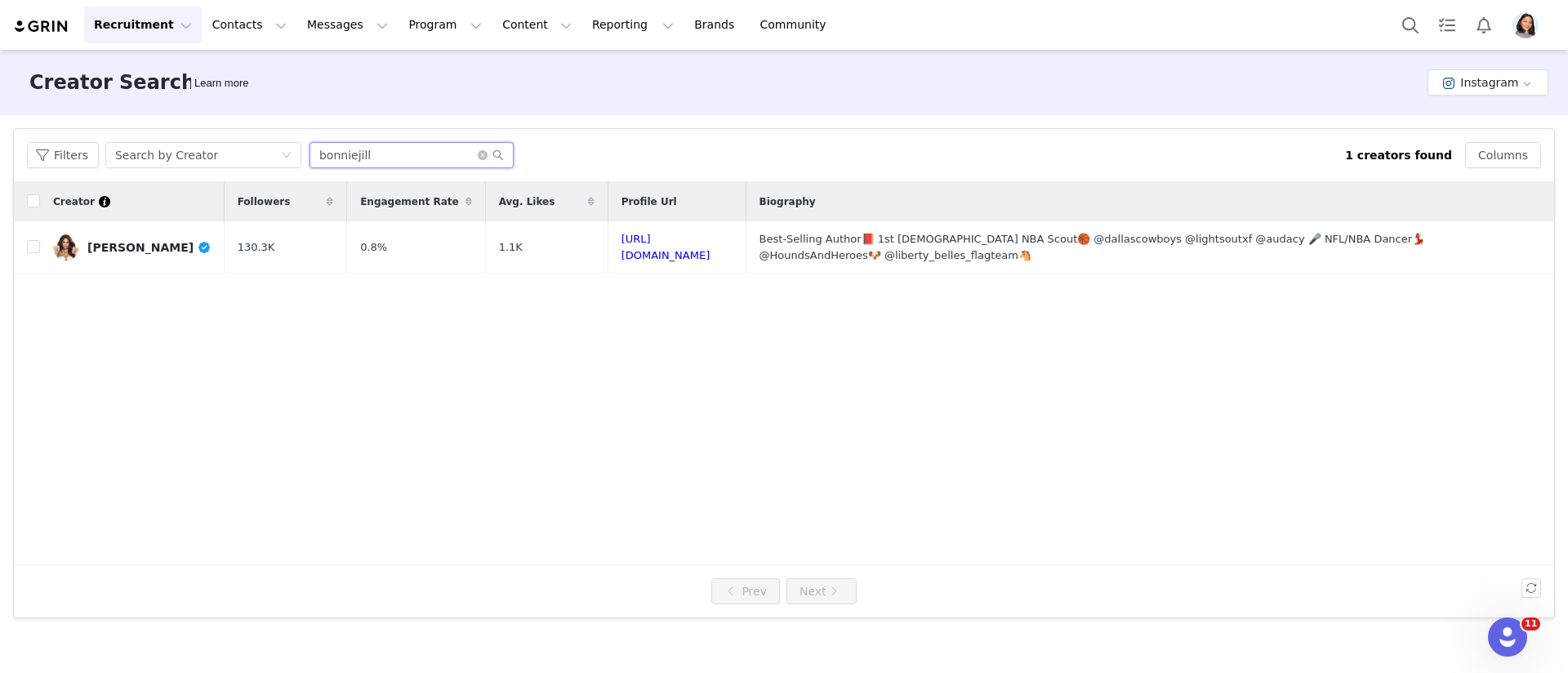
click at [402, 160] on input "bonniejill" at bounding box center [412, 155] width 204 height 26
paste input "ambermariax"
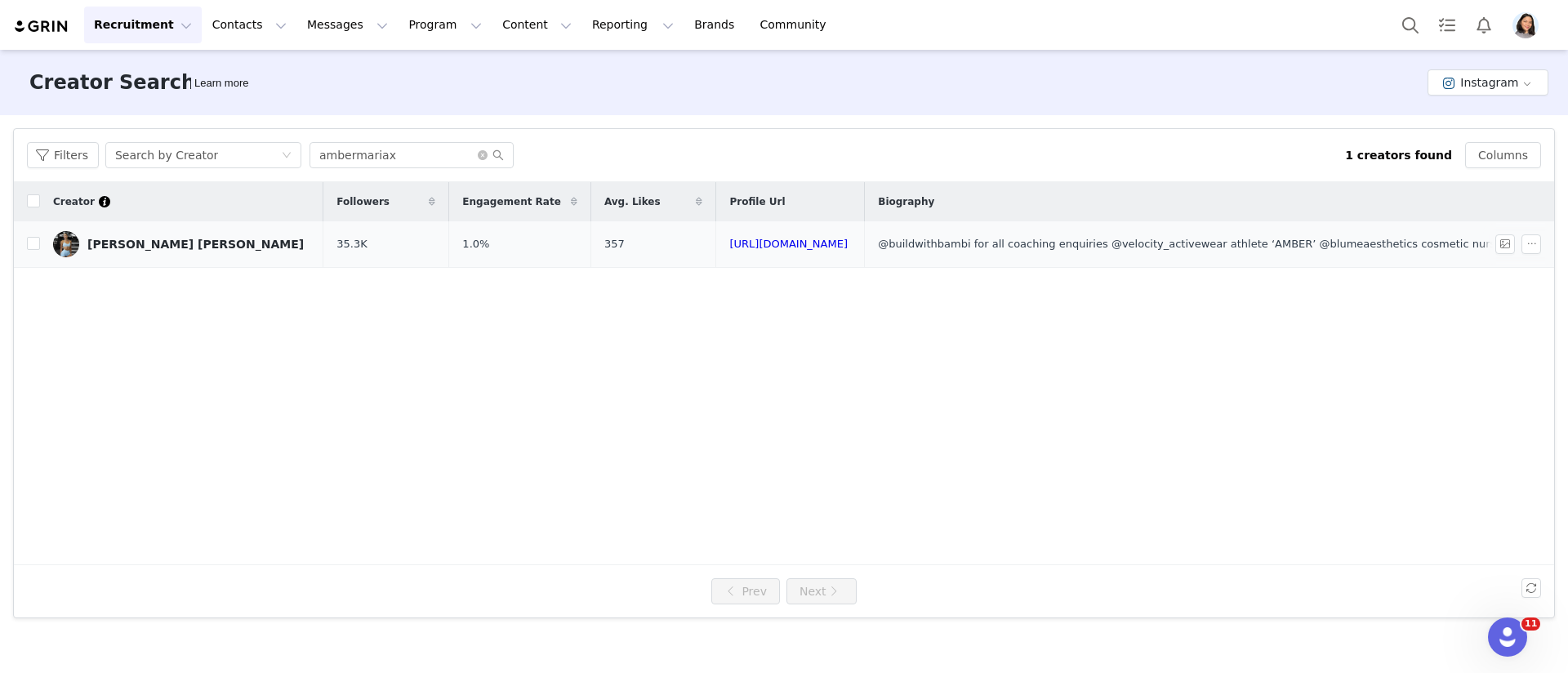
click at [157, 241] on link "[PERSON_NAME] [PERSON_NAME]" at bounding box center [181, 244] width 257 height 26
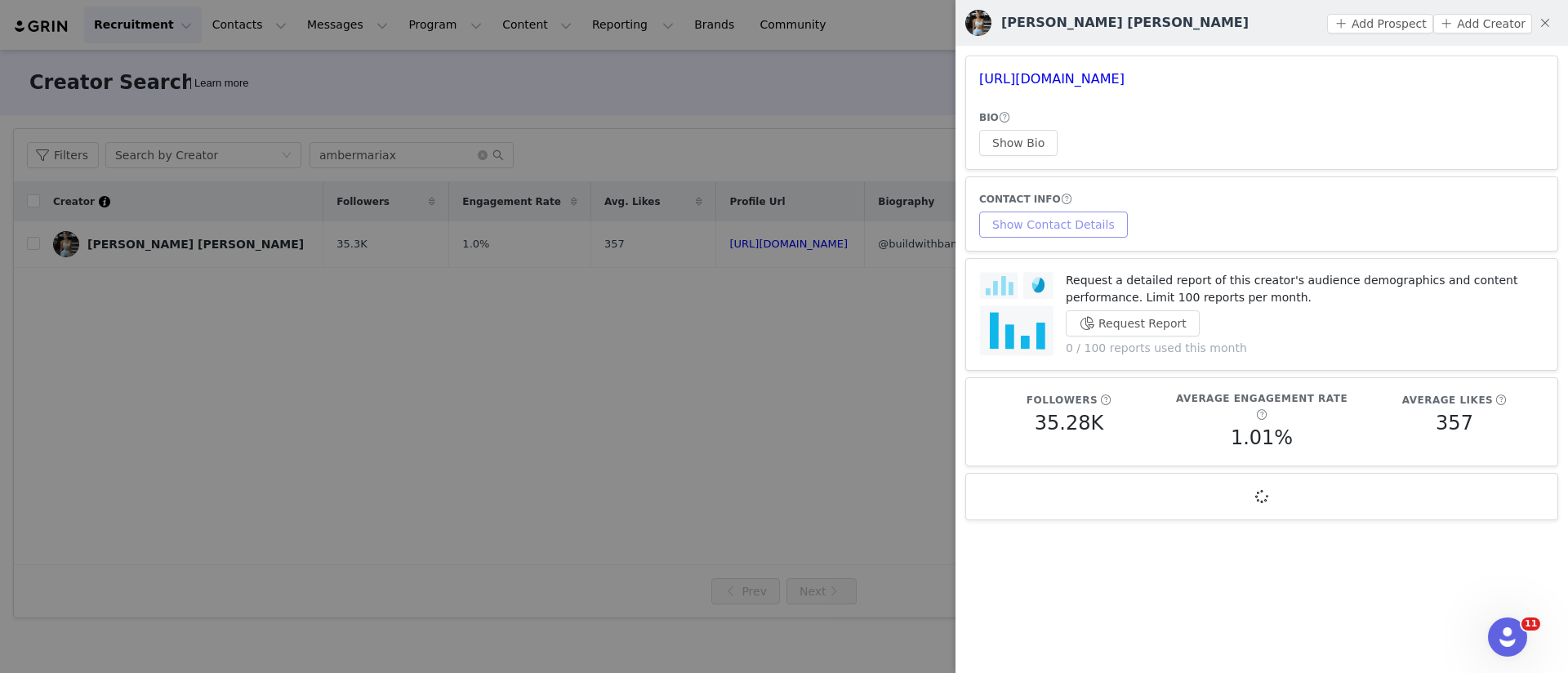
click at [1046, 228] on button "Show Contact Details" at bounding box center [1054, 224] width 149 height 26
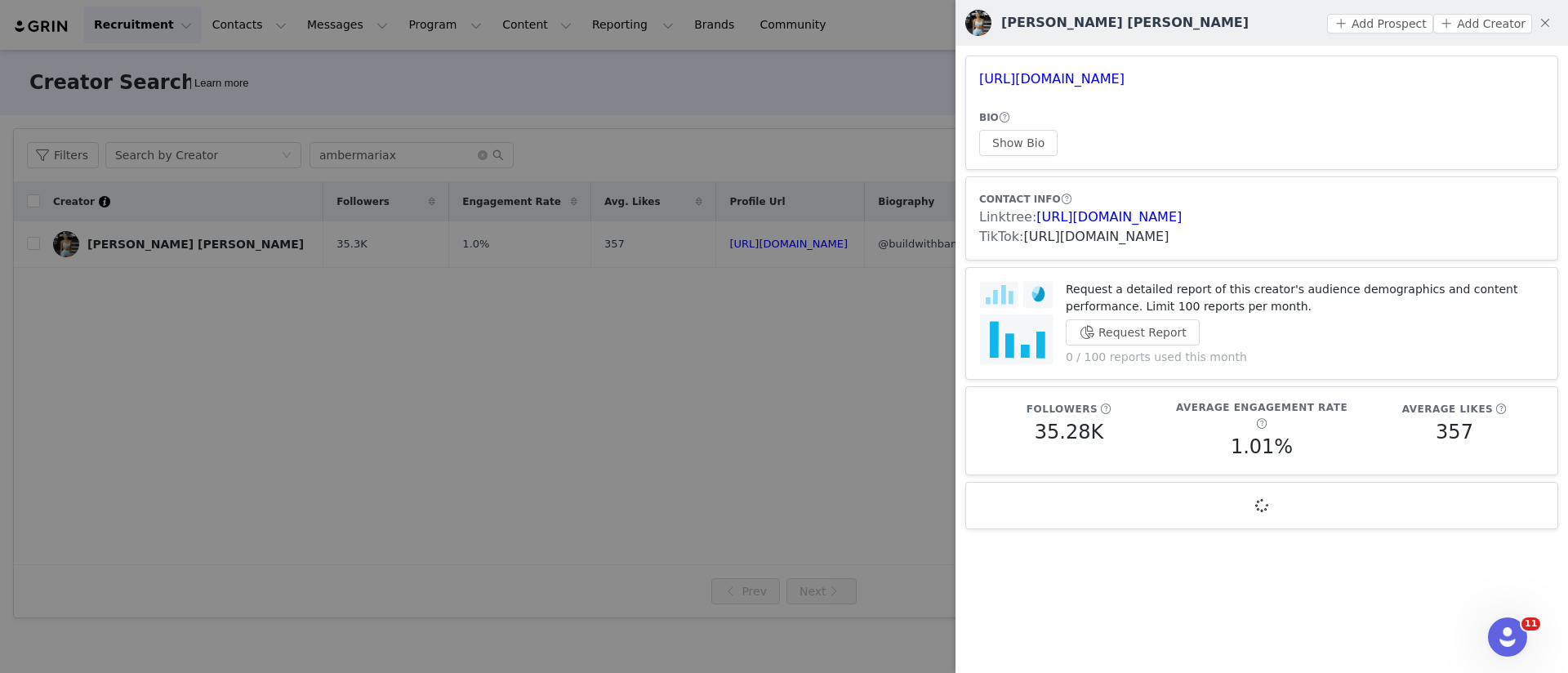
click at [1053, 232] on link "[URL][DOMAIN_NAME]" at bounding box center [1097, 236] width 145 height 16
click at [460, 124] on div at bounding box center [784, 336] width 1568 height 673
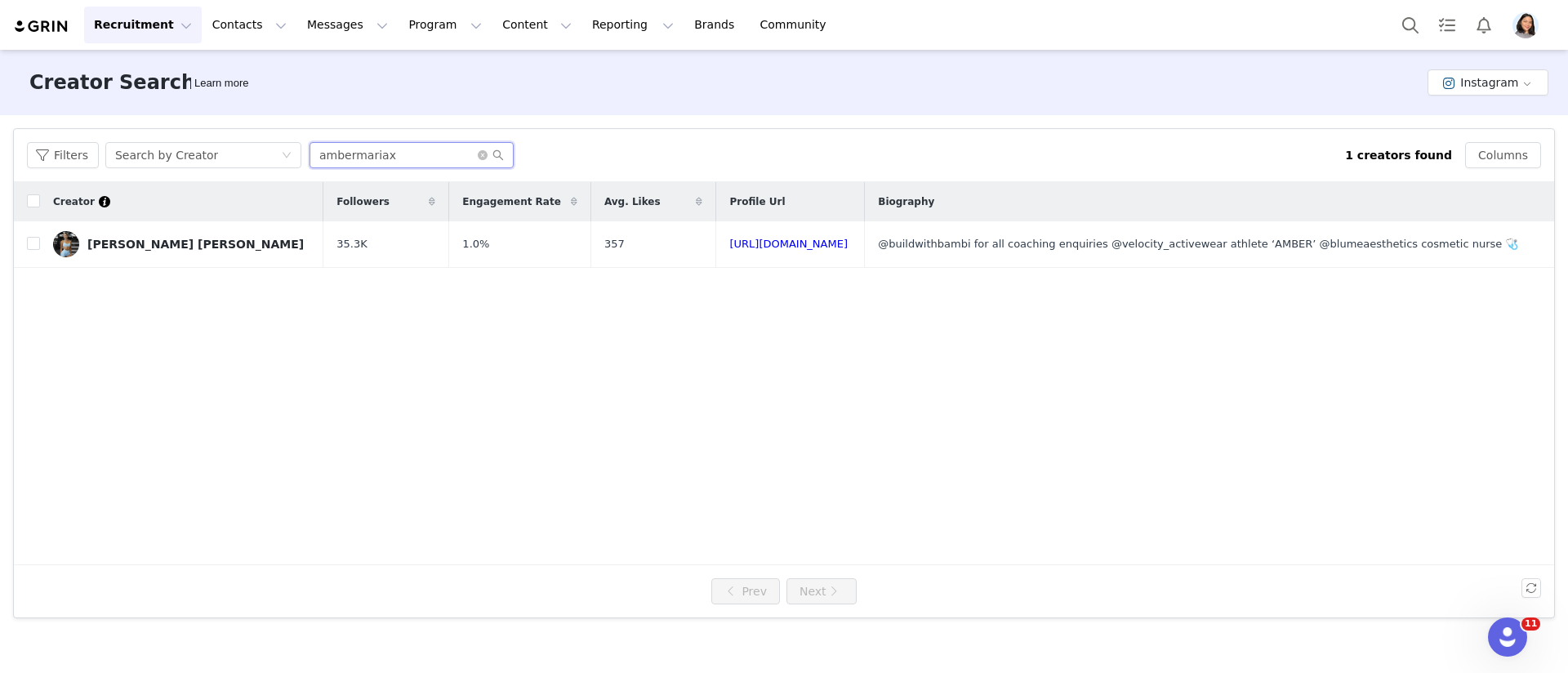
click at [416, 163] on input "ambermariax" at bounding box center [412, 155] width 204 height 26
paste input "kambrynicholefit"
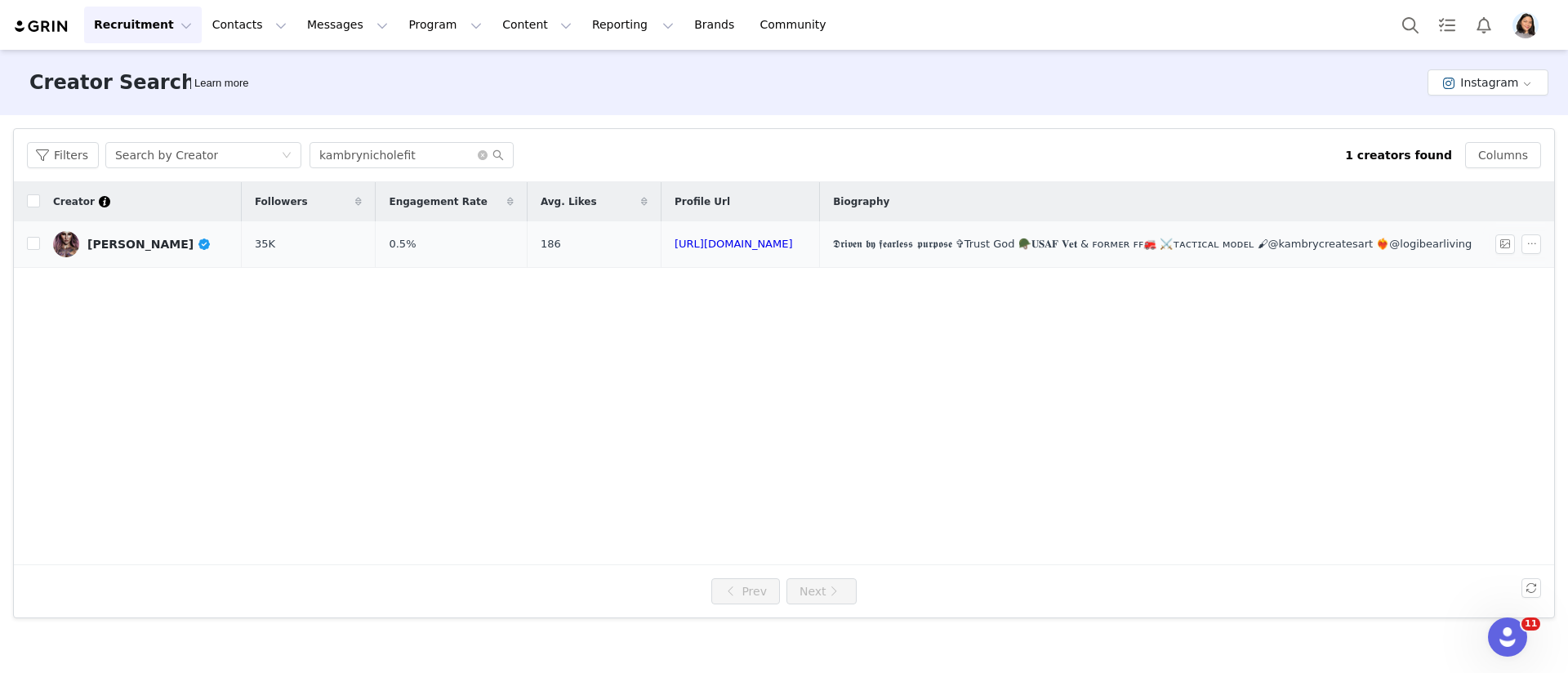
click at [124, 234] on link "[PERSON_NAME]" at bounding box center [140, 244] width 176 height 26
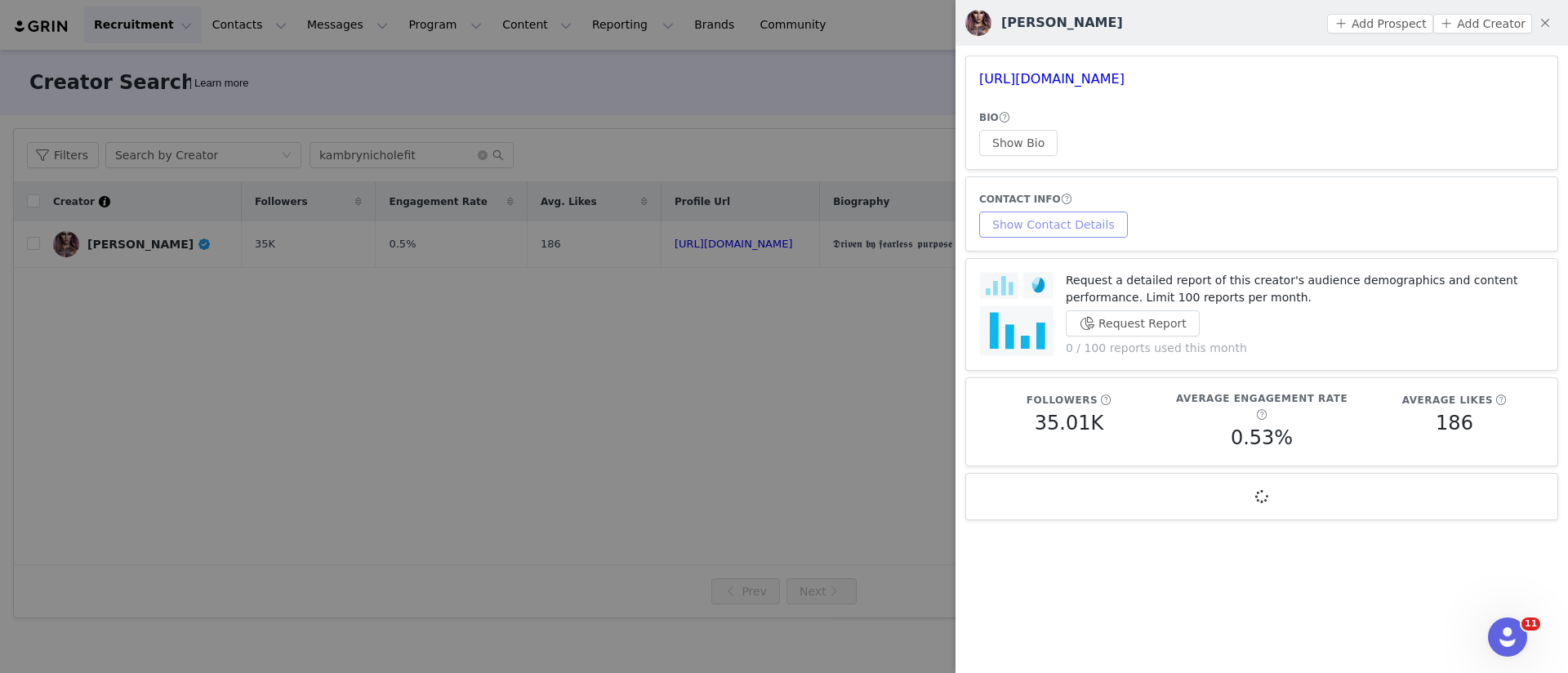
click at [1055, 234] on button "Show Contact Details" at bounding box center [1054, 224] width 149 height 26
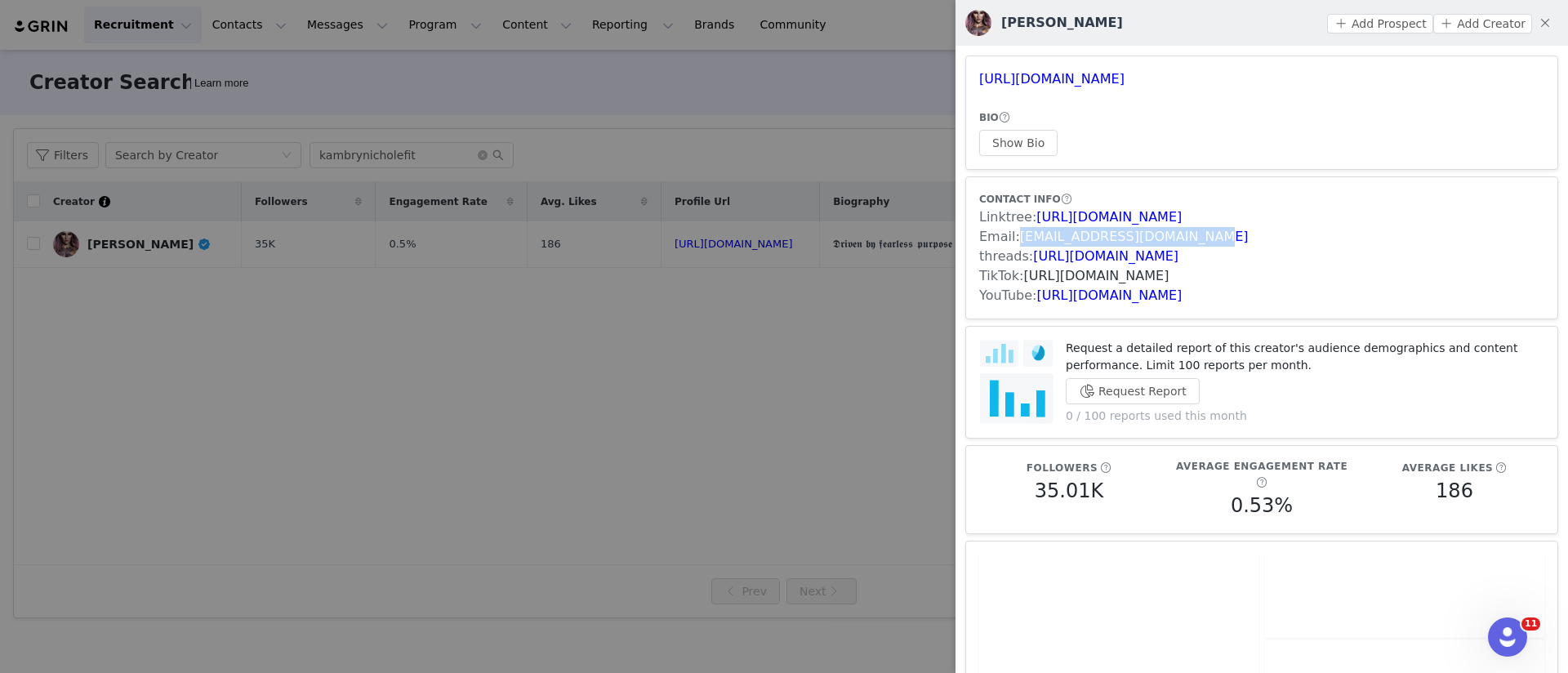
click at [1068, 270] on link "[URL][DOMAIN_NAME]" at bounding box center [1097, 276] width 145 height 16
click at [654, 127] on div at bounding box center [784, 336] width 1568 height 673
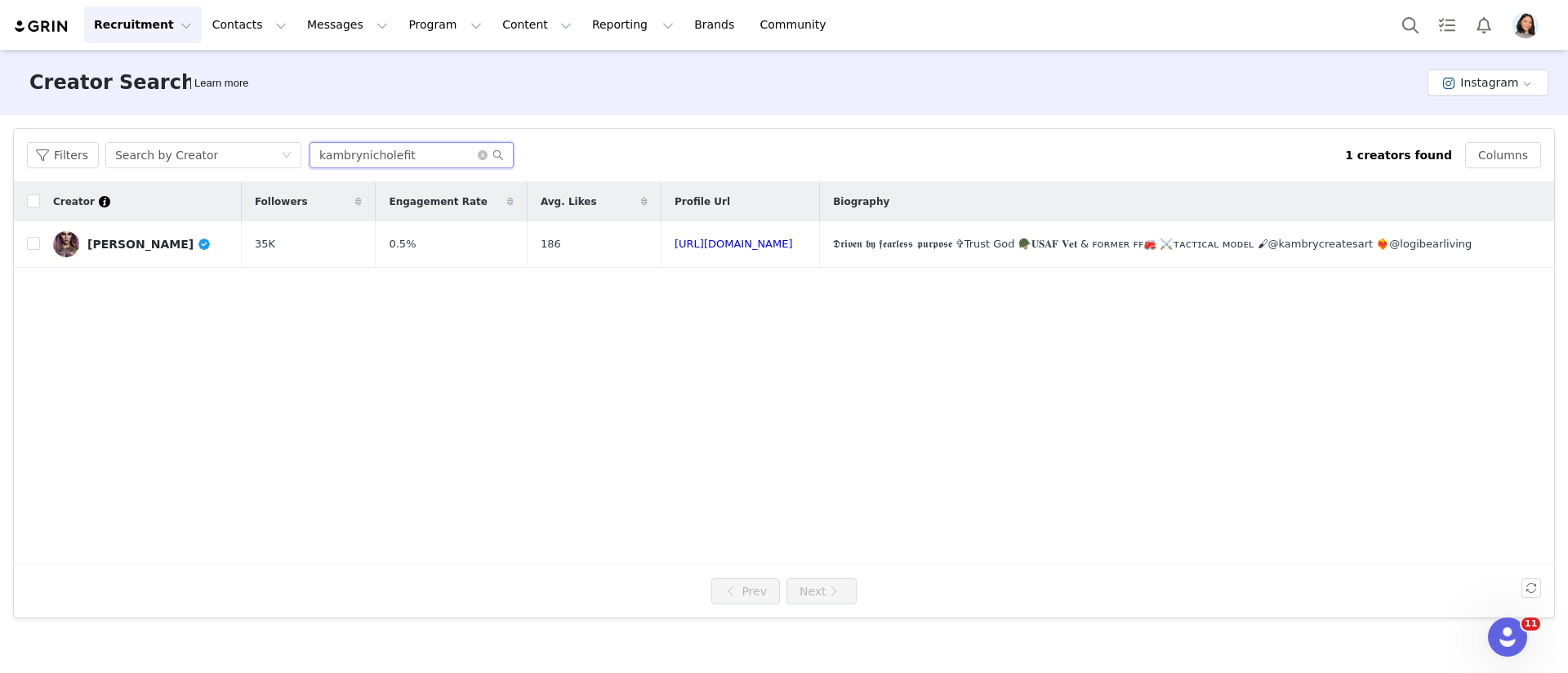
click at [398, 166] on input "kambrynicholefit" at bounding box center [412, 155] width 204 height 26
paste input "onceuponadoctorr"
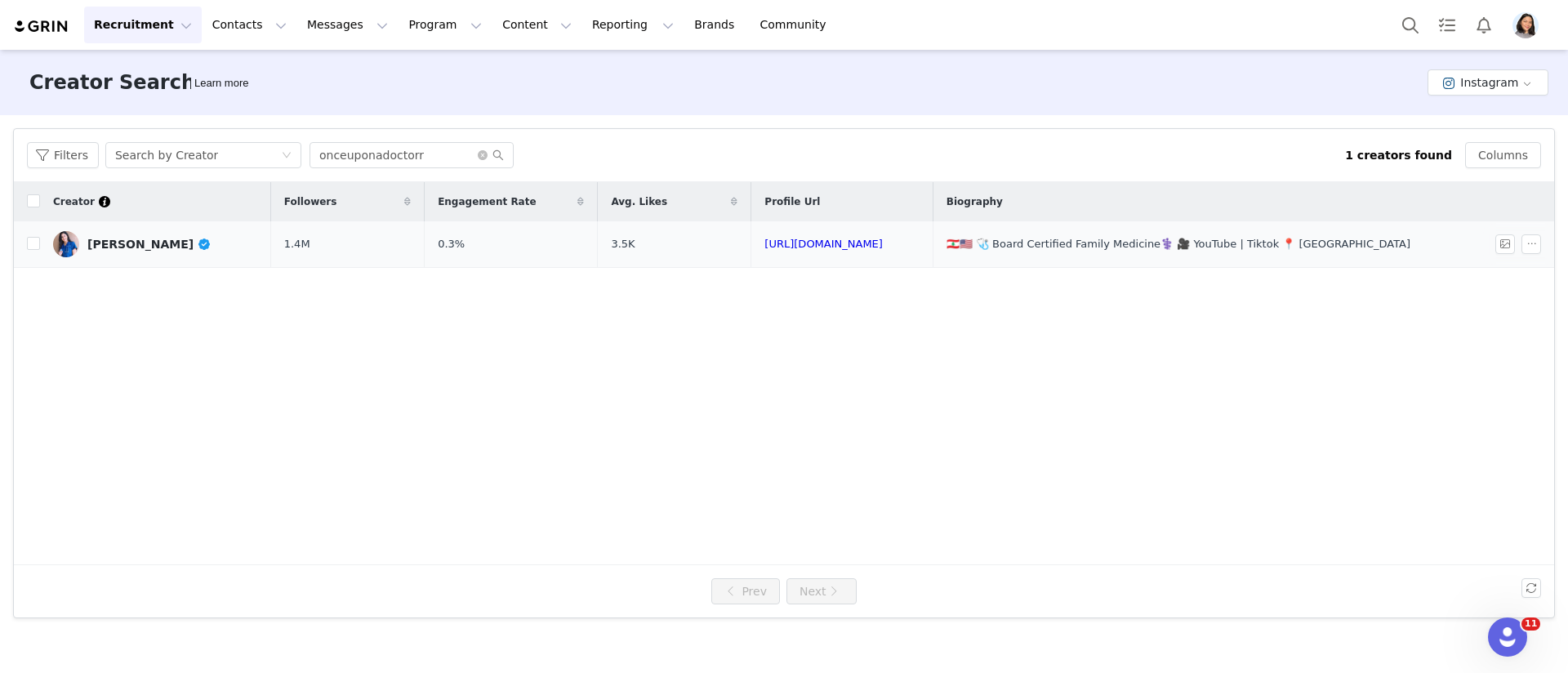
click at [112, 258] on td "[PERSON_NAME]" at bounding box center [155, 245] width 231 height 47
click at [132, 261] on td "[PERSON_NAME]" at bounding box center [155, 245] width 231 height 47
click at [132, 239] on div "[PERSON_NAME]" at bounding box center [149, 244] width 124 height 13
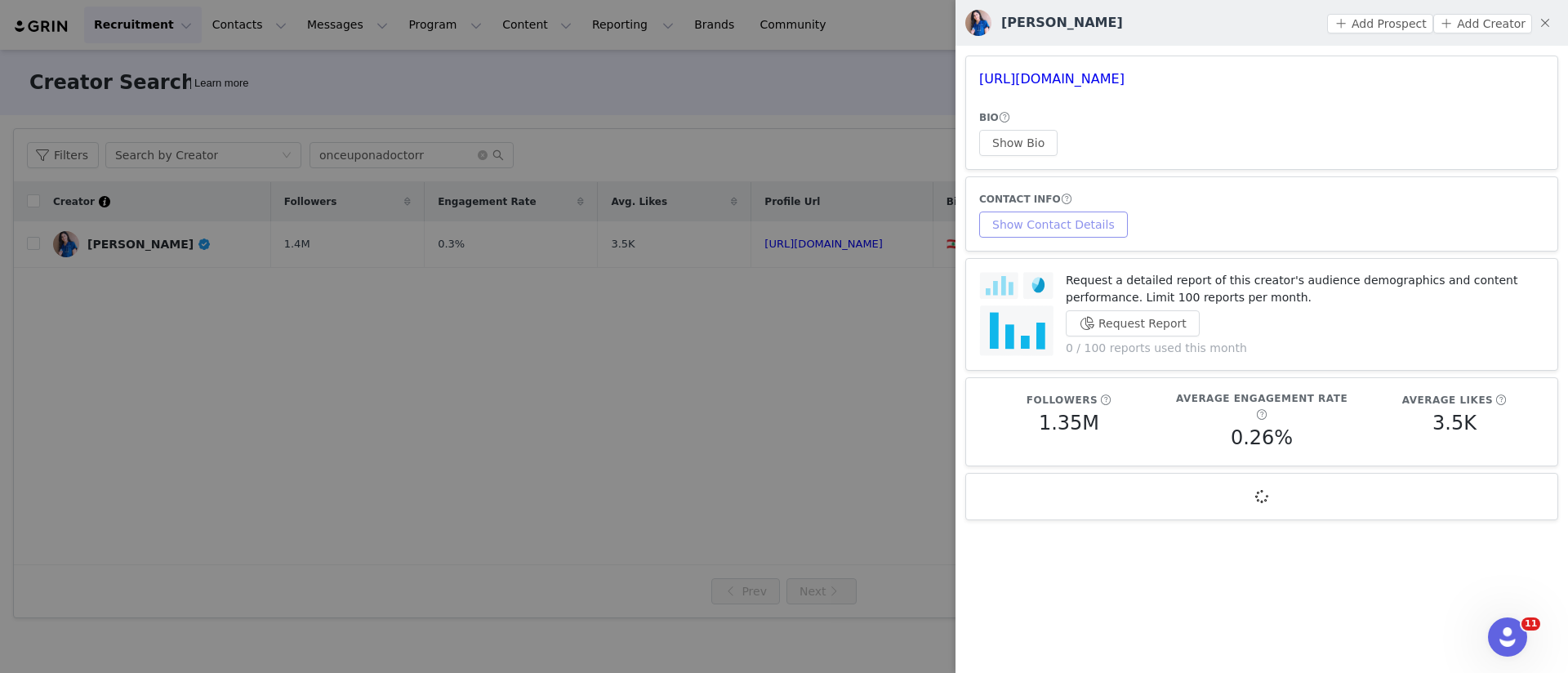
click at [1094, 220] on button "Show Contact Details" at bounding box center [1054, 224] width 149 height 26
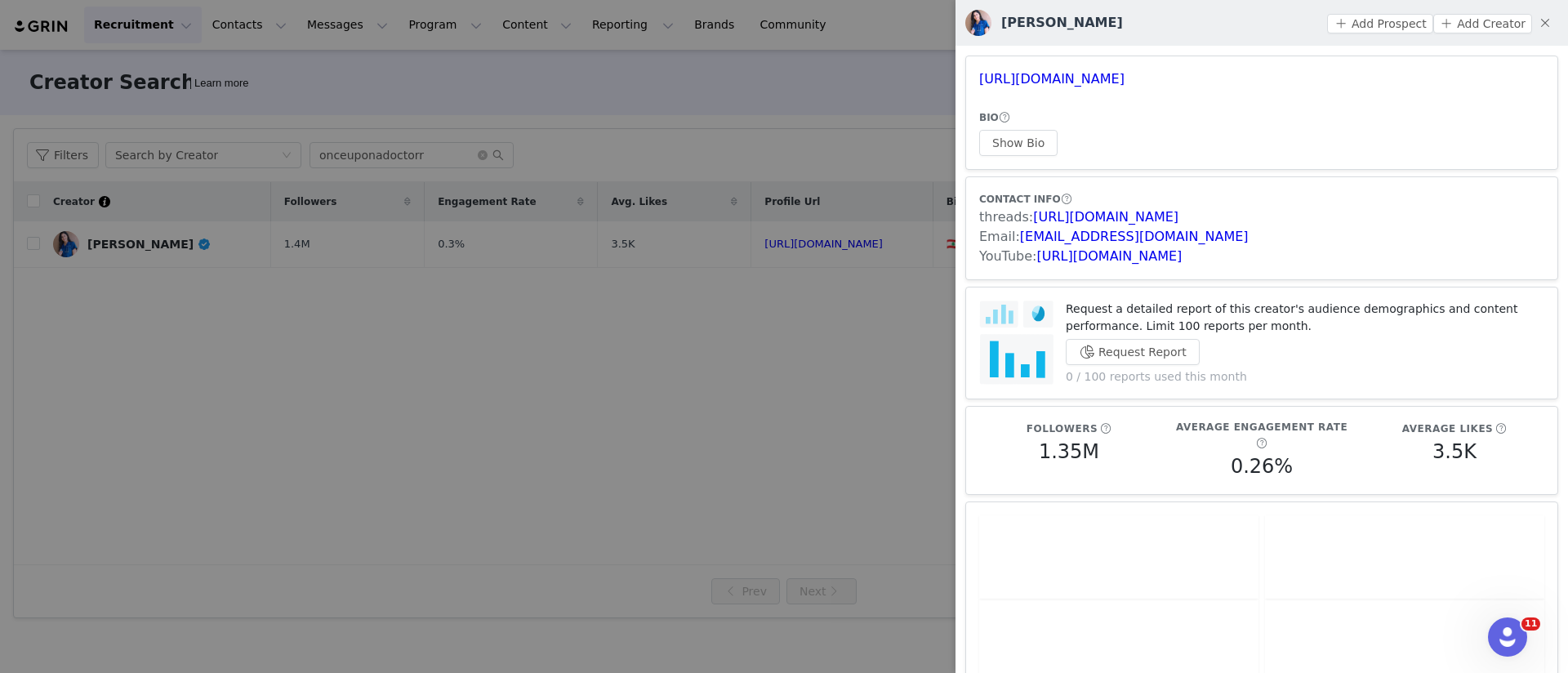
click at [434, 198] on div at bounding box center [784, 336] width 1568 height 673
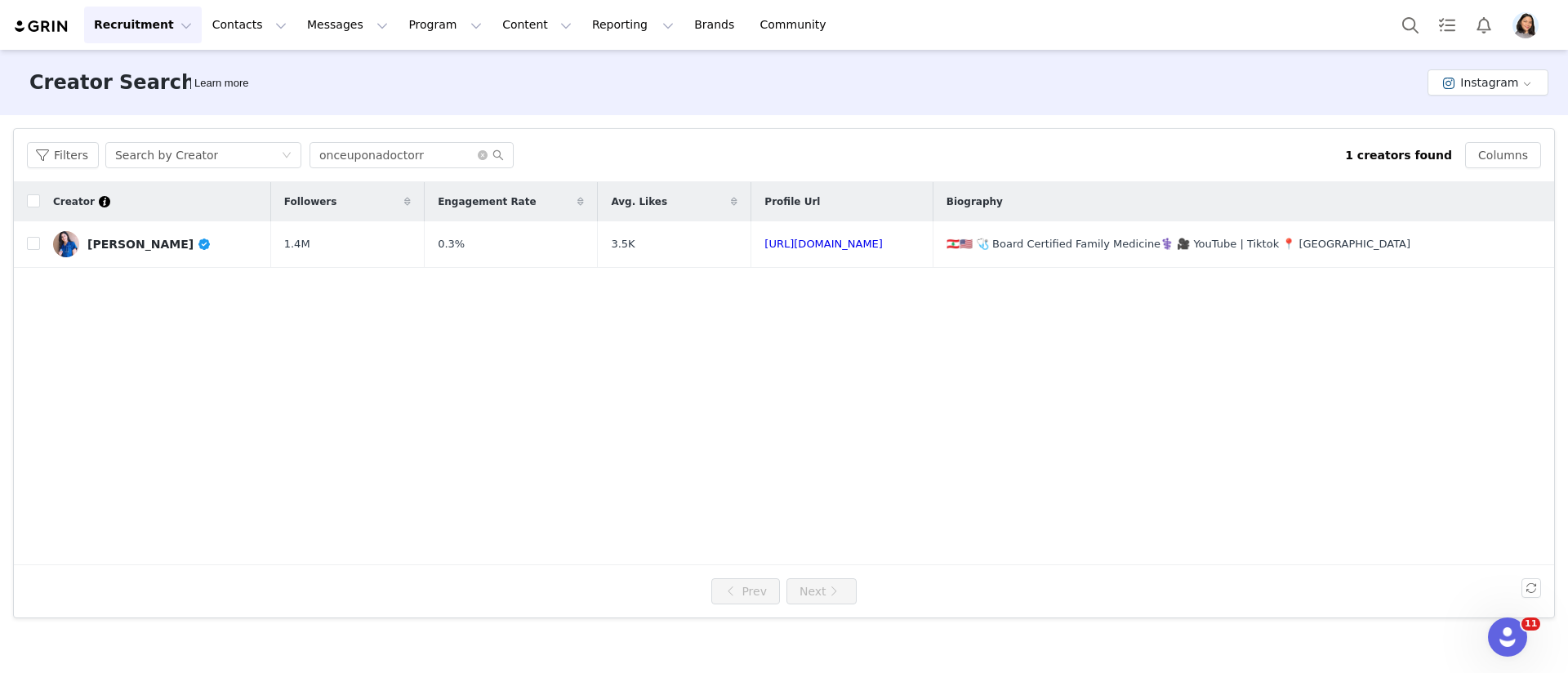
click at [434, 170] on div "Filters Search by Creator onceuponadoctorr 1 creators found Columns" at bounding box center [784, 155] width 1540 height 53
click at [434, 160] on input "onceuponadoctorr" at bounding box center [412, 155] width 204 height 26
paste input "superjenna82"
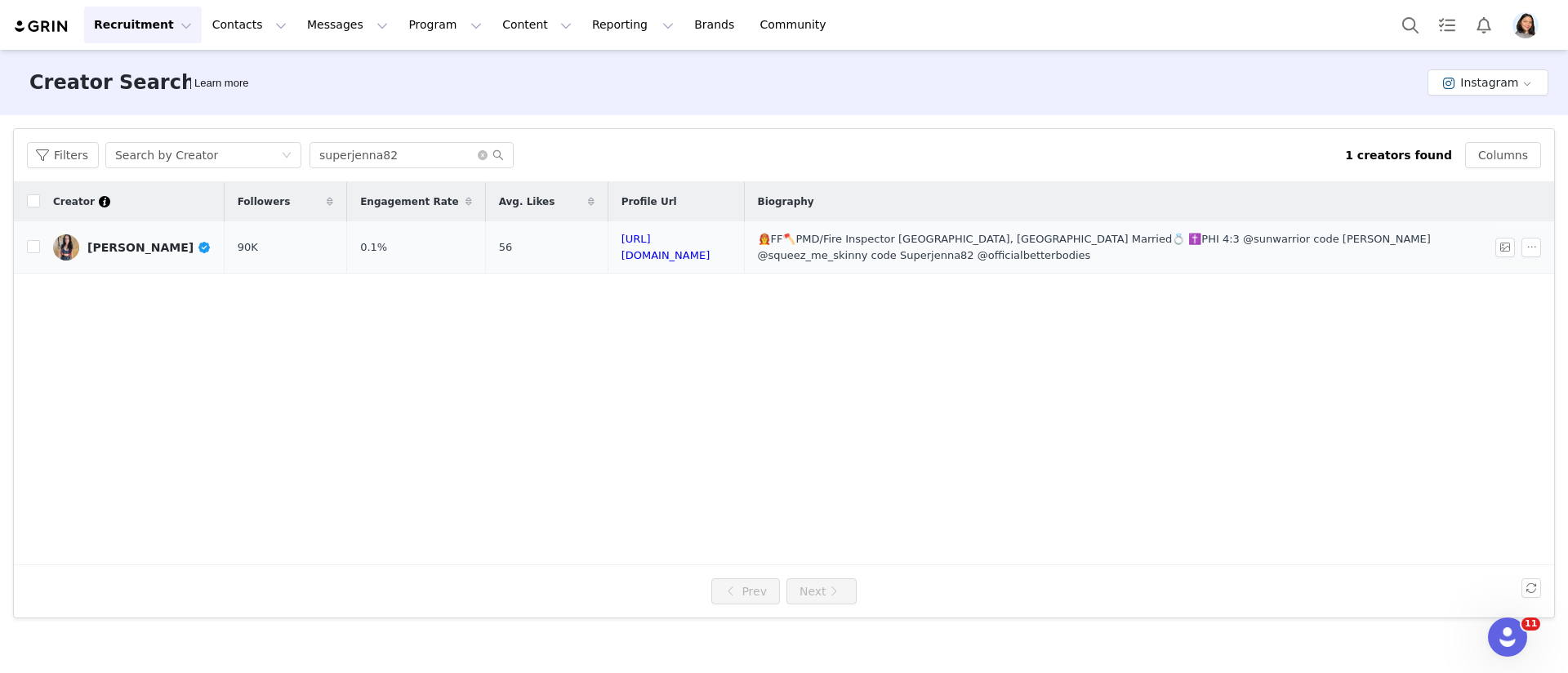
click at [172, 269] on td "[PERSON_NAME]" at bounding box center [132, 247] width 184 height 52
click at [171, 269] on td "[PERSON_NAME]" at bounding box center [132, 247] width 184 height 52
click at [166, 262] on td "[PERSON_NAME]" at bounding box center [132, 247] width 184 height 52
click at [162, 236] on link "[PERSON_NAME]" at bounding box center [132, 247] width 158 height 26
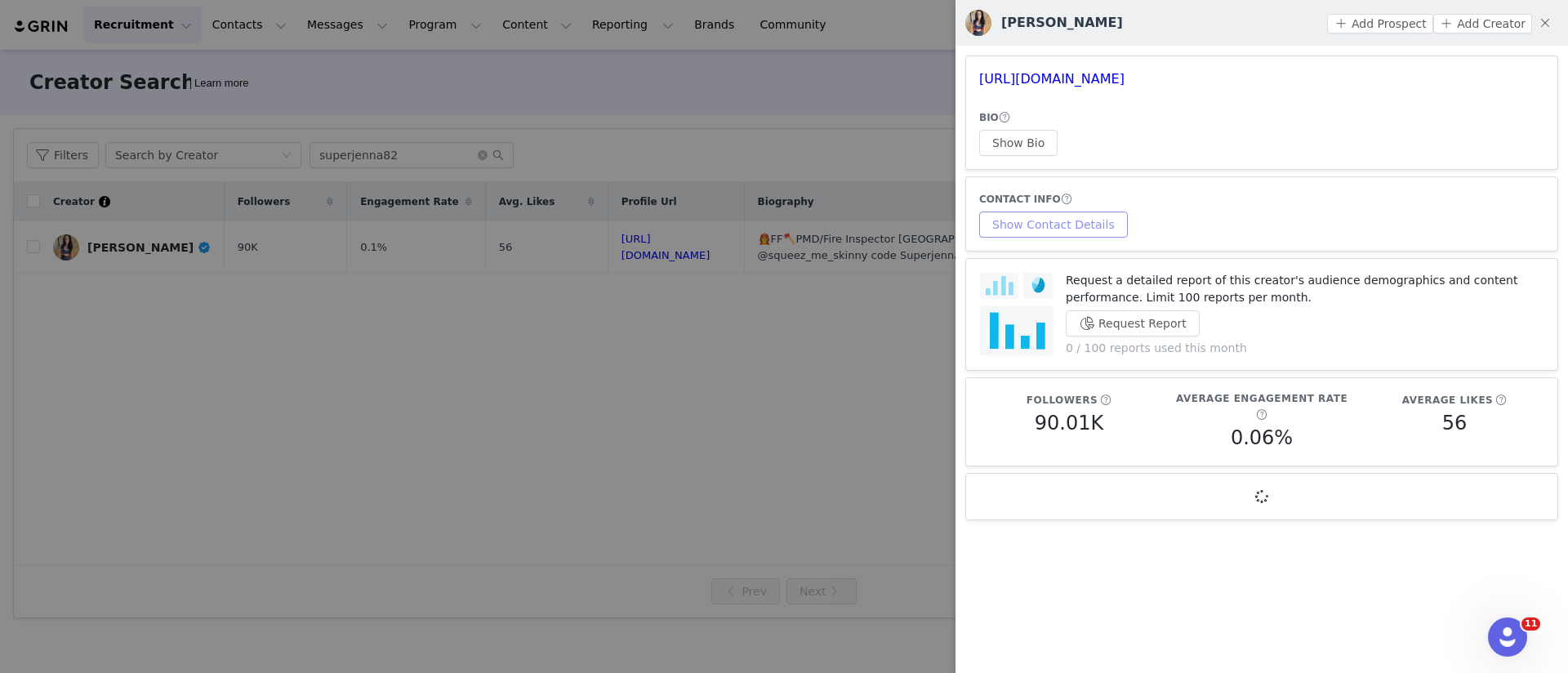
click at [1035, 223] on button "Show Contact Details" at bounding box center [1054, 224] width 149 height 26
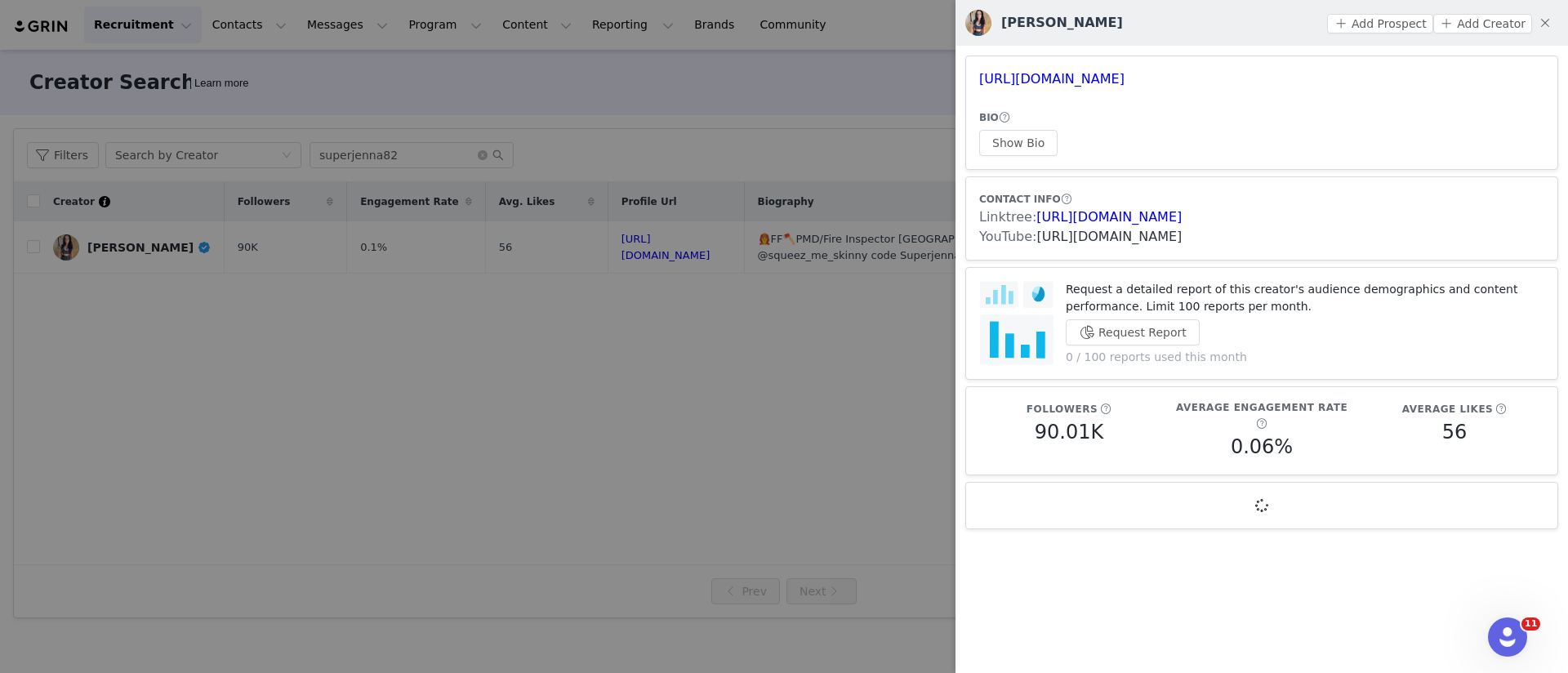
click at [1062, 240] on link "[URL][DOMAIN_NAME]" at bounding box center [1109, 236] width 145 height 16
click at [421, 253] on div at bounding box center [784, 336] width 1568 height 673
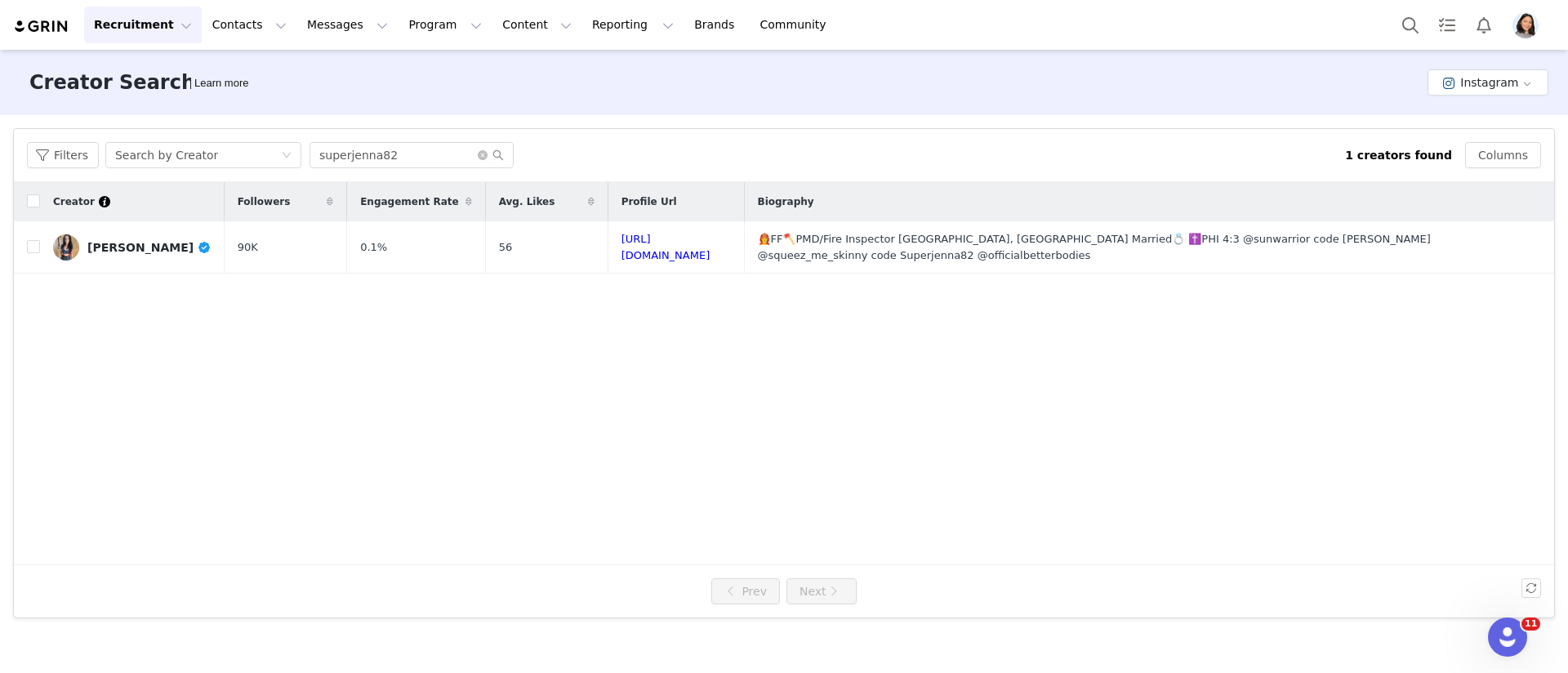
click at [411, 176] on div "Filters Search by Creator superjenna82 1 creators found Columns" at bounding box center [784, 155] width 1540 height 53
click at [414, 160] on input "superjenna82" at bounding box center [412, 155] width 204 height 26
paste input "lafiveoh"
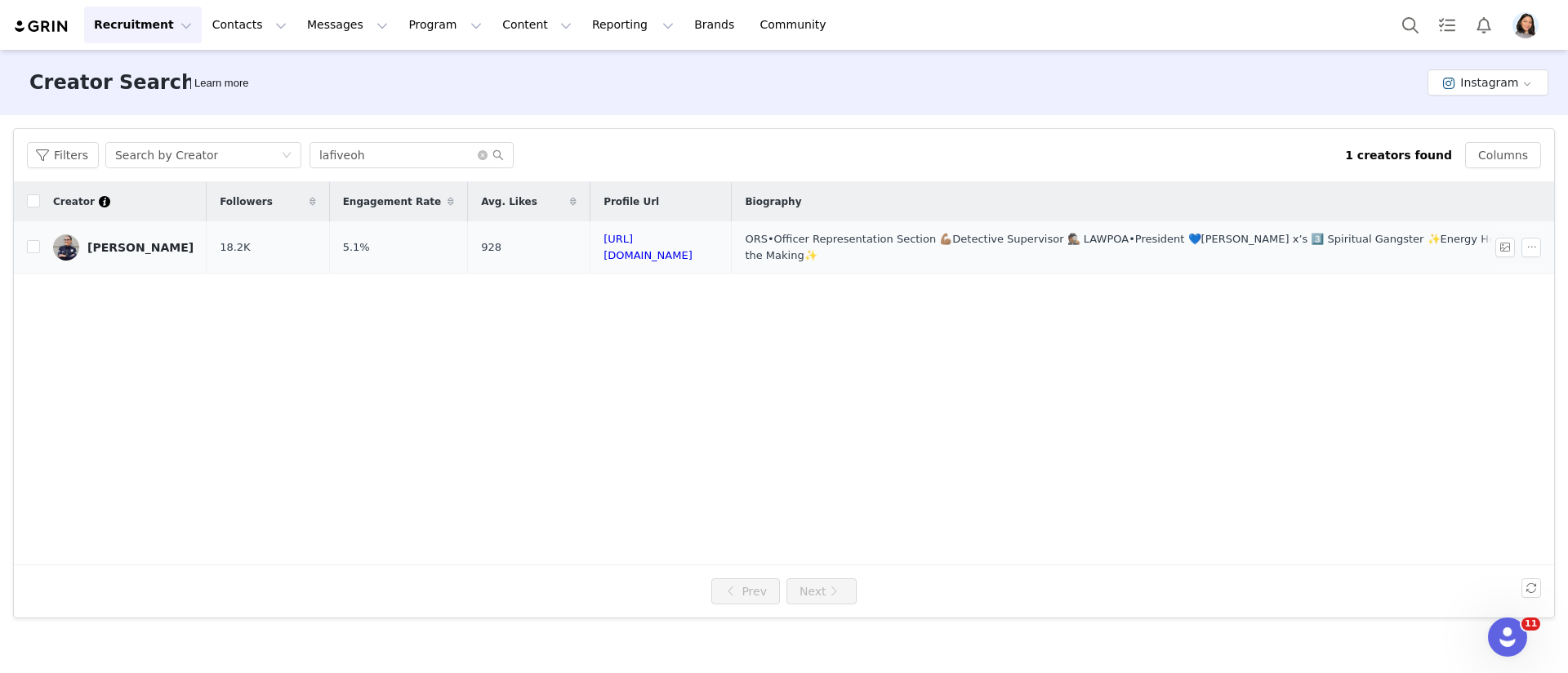
click at [132, 225] on td "[PERSON_NAME]" at bounding box center [123, 247] width 167 height 52
click at [131, 234] on link "[PERSON_NAME]" at bounding box center [123, 247] width 140 height 26
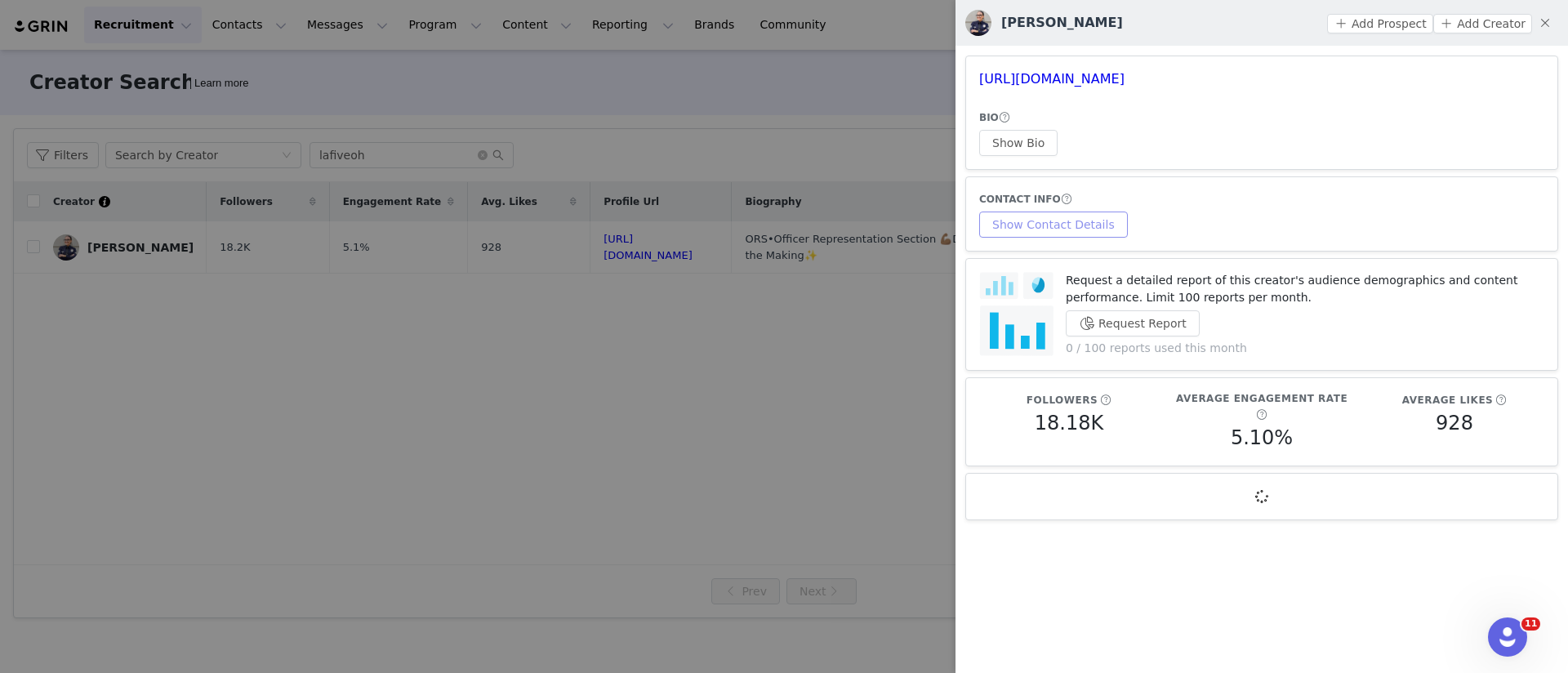
click at [1051, 213] on button "Show Contact Details" at bounding box center [1054, 224] width 149 height 26
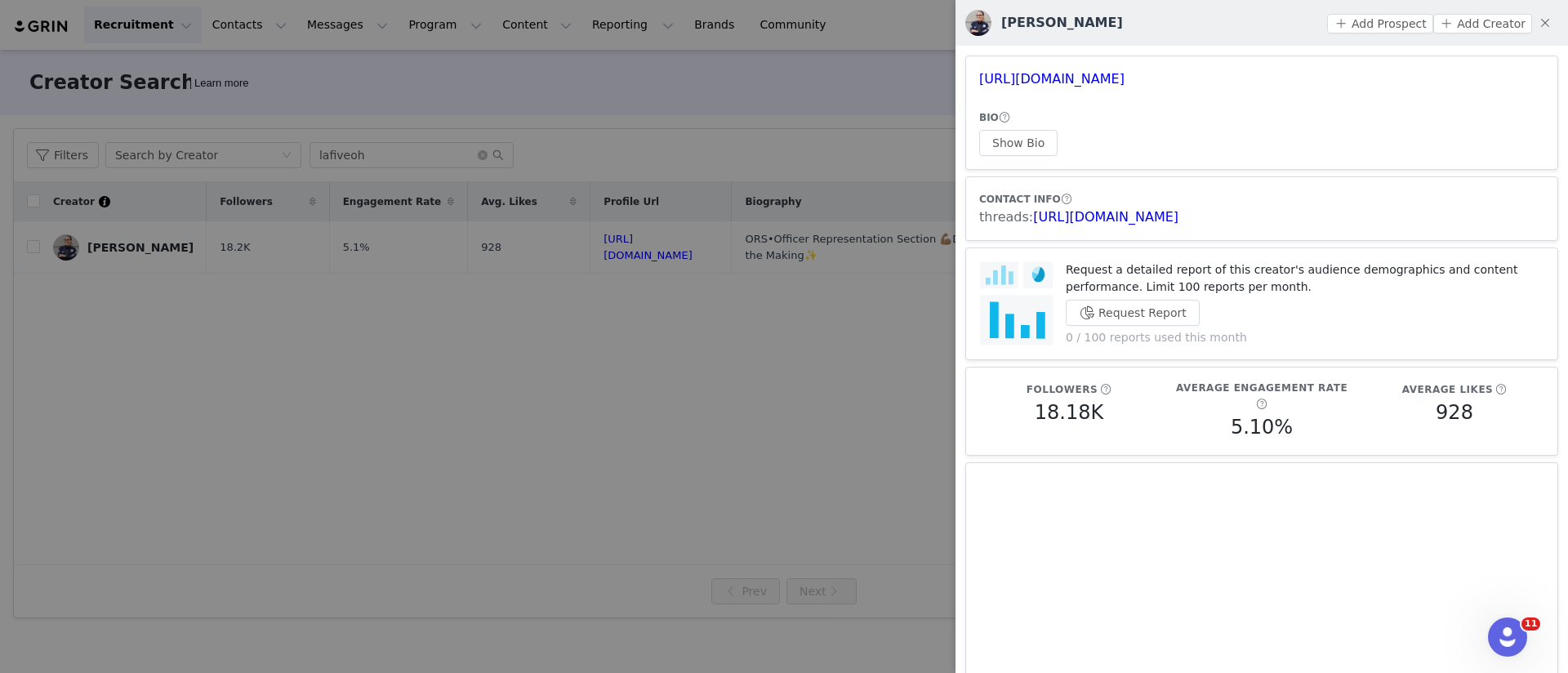
click at [322, 119] on div at bounding box center [784, 336] width 1568 height 673
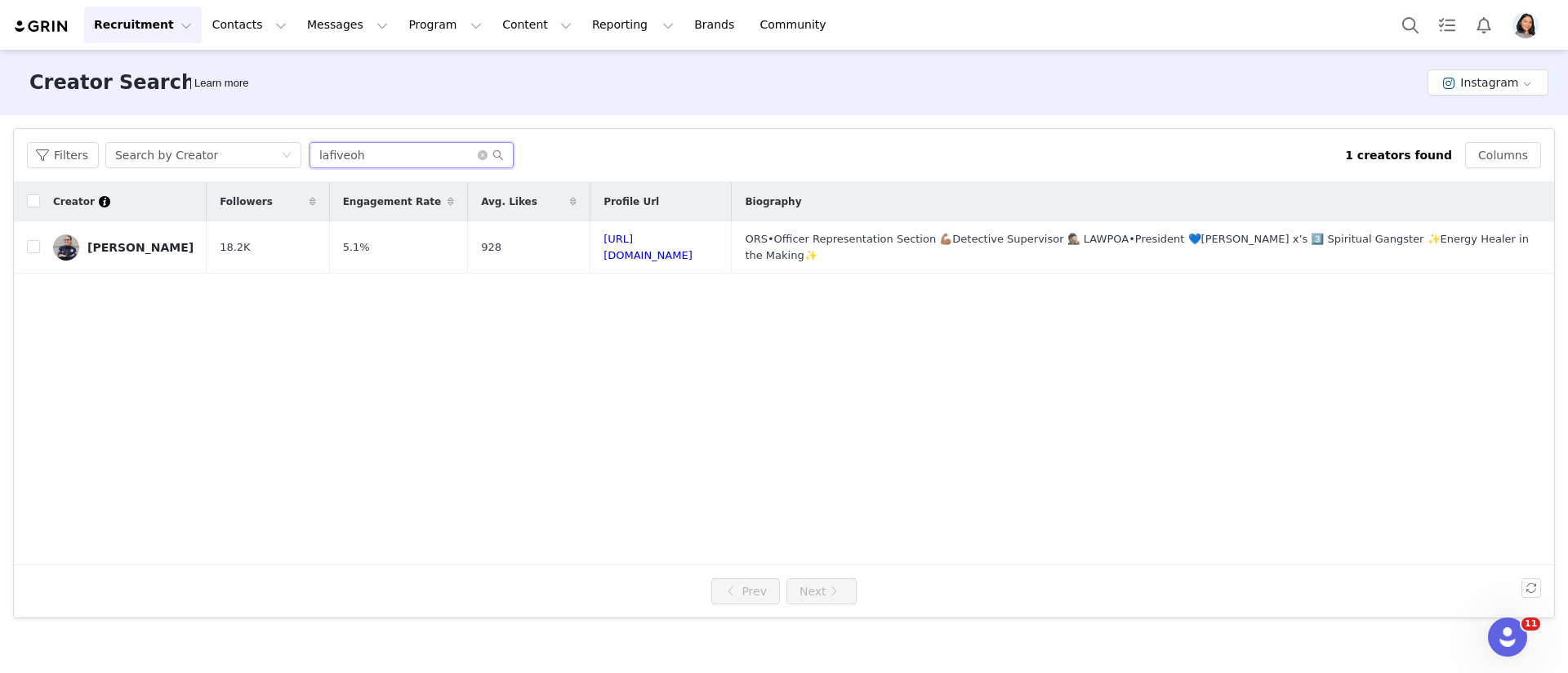
click at [362, 151] on input "lafiveoh" at bounding box center [412, 155] width 204 height 26
paste input "staceynwestfall"
type input "staceynwestfall"
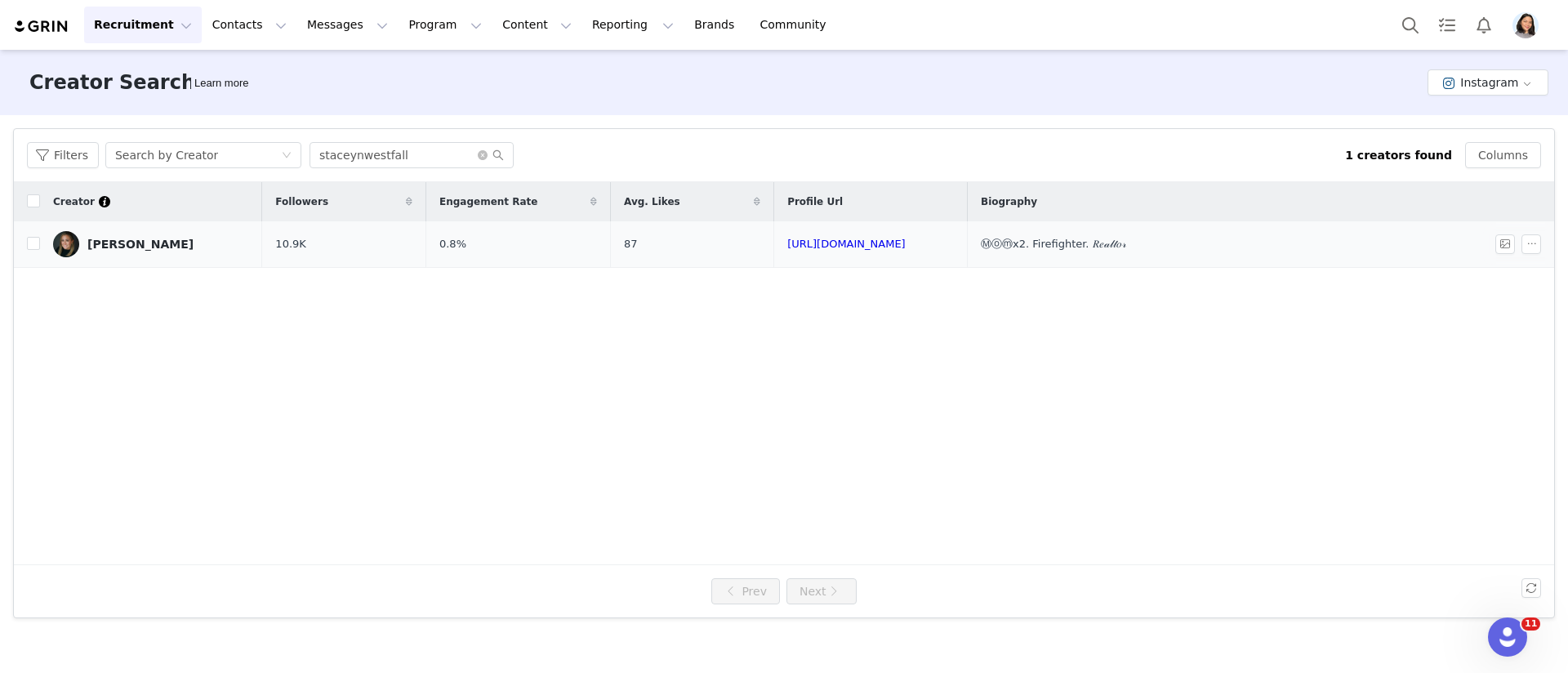
click at [124, 260] on td "[PERSON_NAME]" at bounding box center [151, 245] width 222 height 47
click at [125, 253] on link "[PERSON_NAME]" at bounding box center [151, 244] width 196 height 26
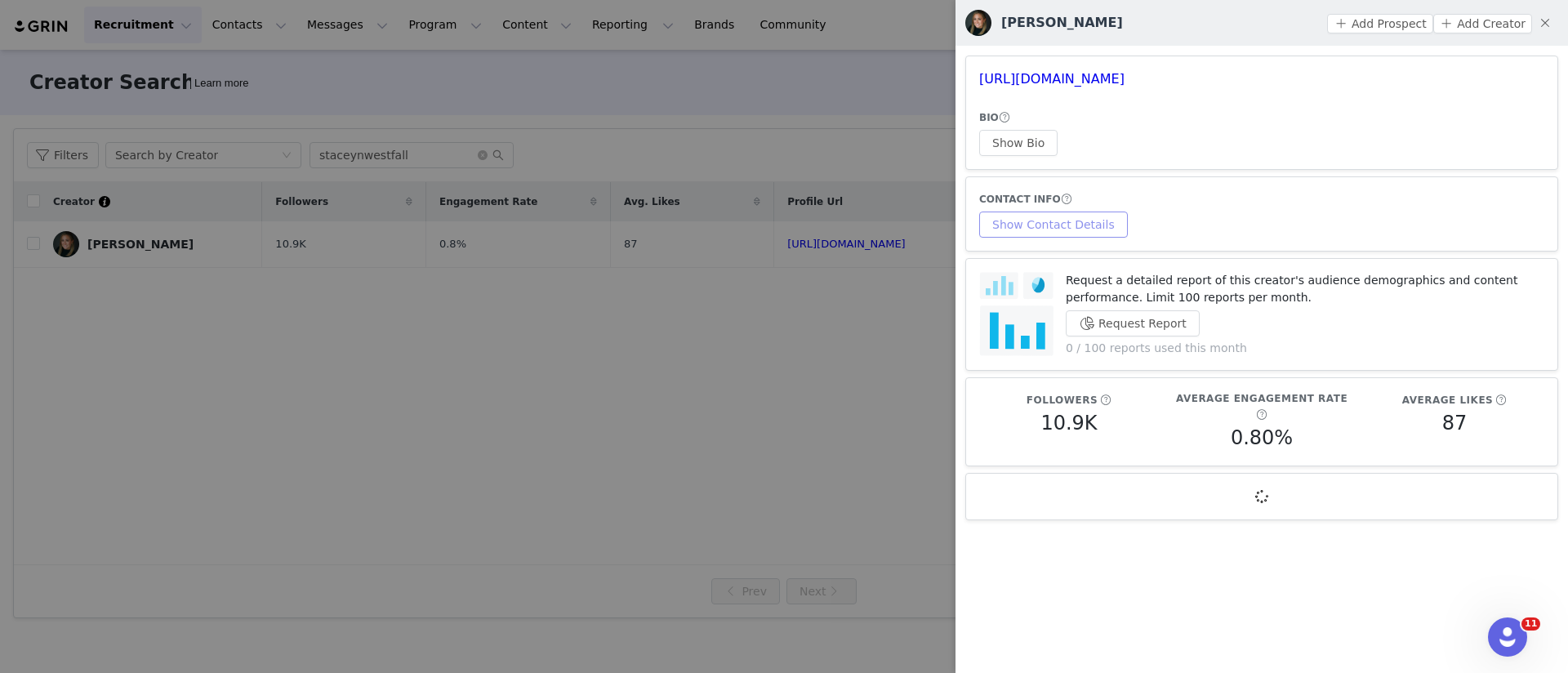
click at [1058, 218] on button "Show Contact Details" at bounding box center [1054, 224] width 149 height 26
